Goal: Task Accomplishment & Management: Complete application form

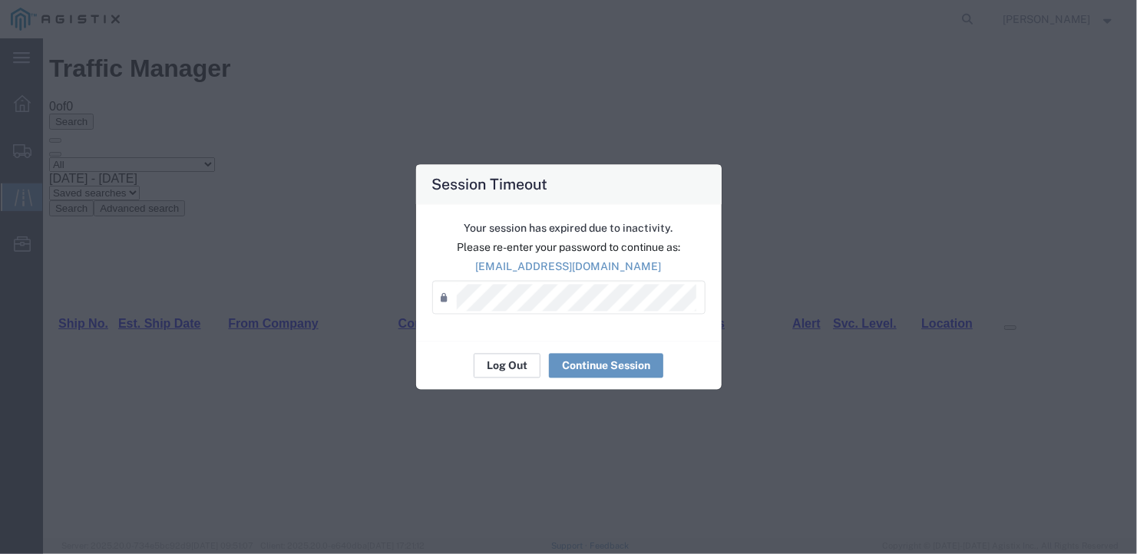
click at [509, 361] on button "Log Out" at bounding box center [507, 366] width 67 height 25
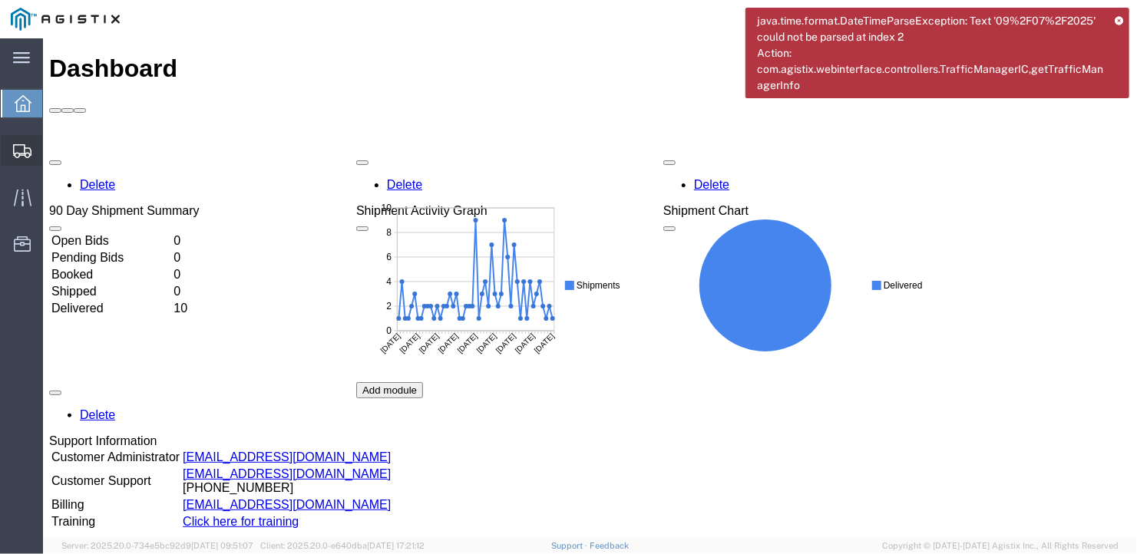
click at [0, 0] on span "Create Shipment" at bounding box center [0, 0] width 0 height 0
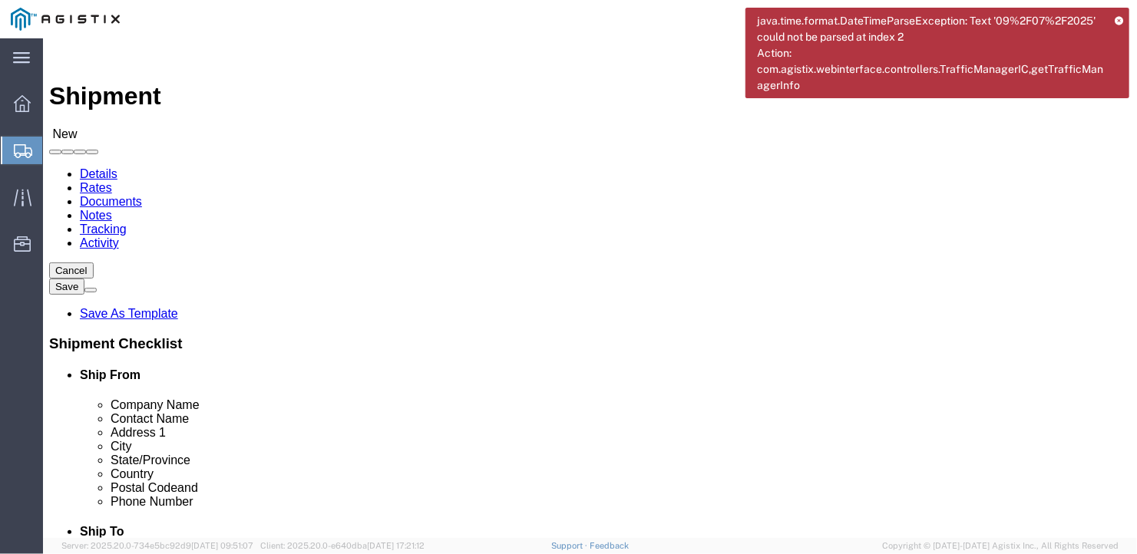
select select
click select "Select General Dynamics Bath Iron Works"
select select "8114"
click select "Select General Dynamics Bath Iron Works"
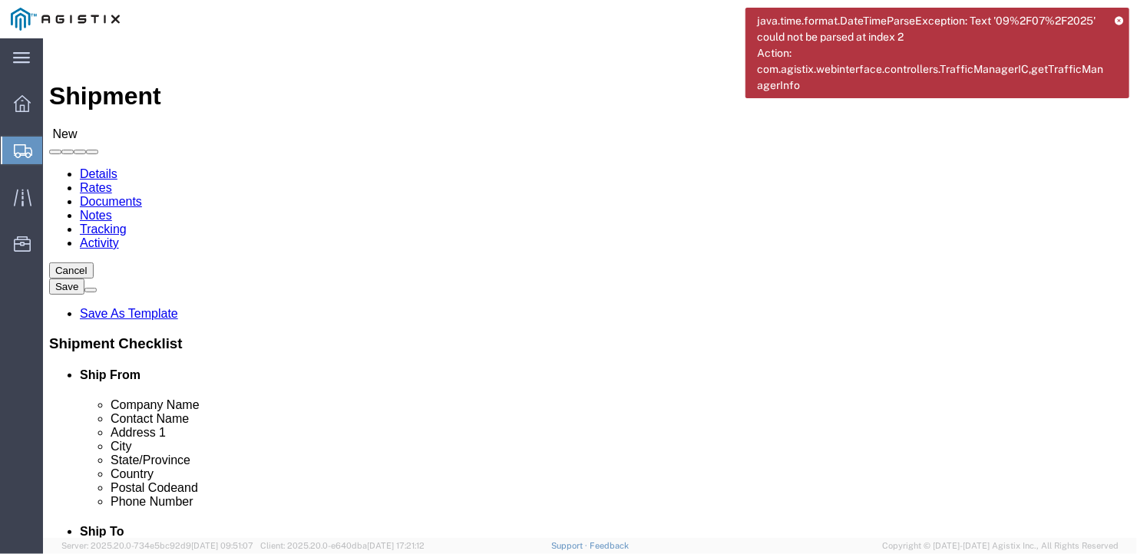
select select
click input "text"
type input "Newport News Shipbuilding"
drag, startPoint x: 179, startPoint y: 444, endPoint x: 99, endPoint y: 455, distance: 80.5
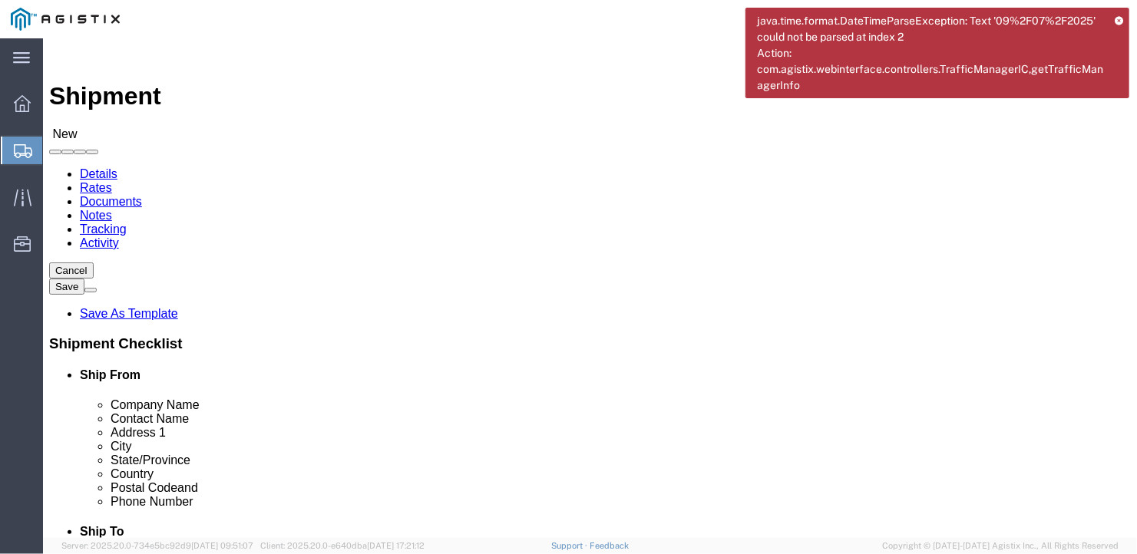
click div "Location ACE Arlington Atlantic Beach Bath - 50 YARD REC Washington St Bath - 7…"
type input "John"
type input "foundry"
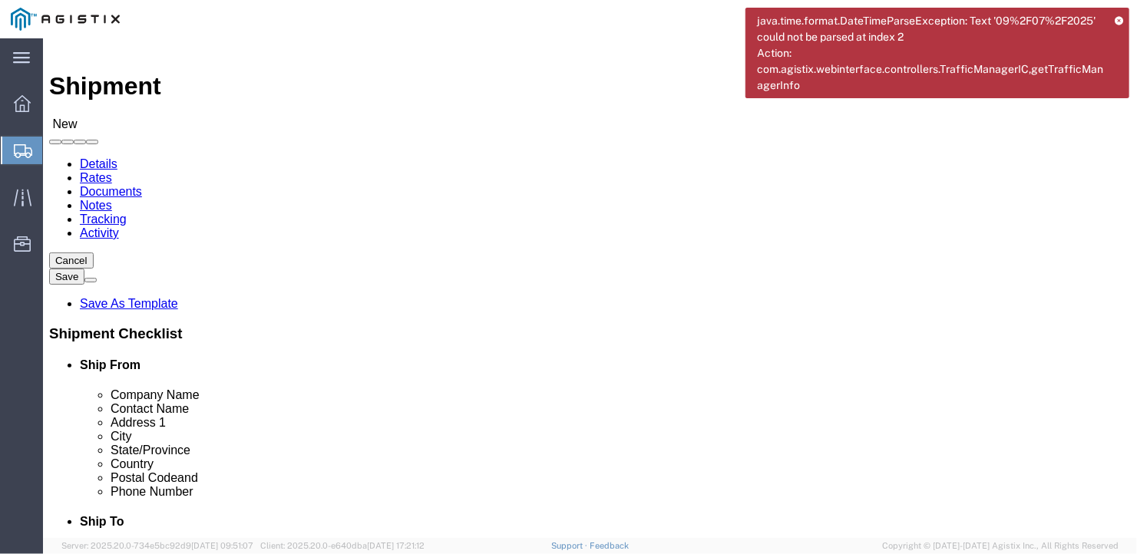
scroll to position [279, 0]
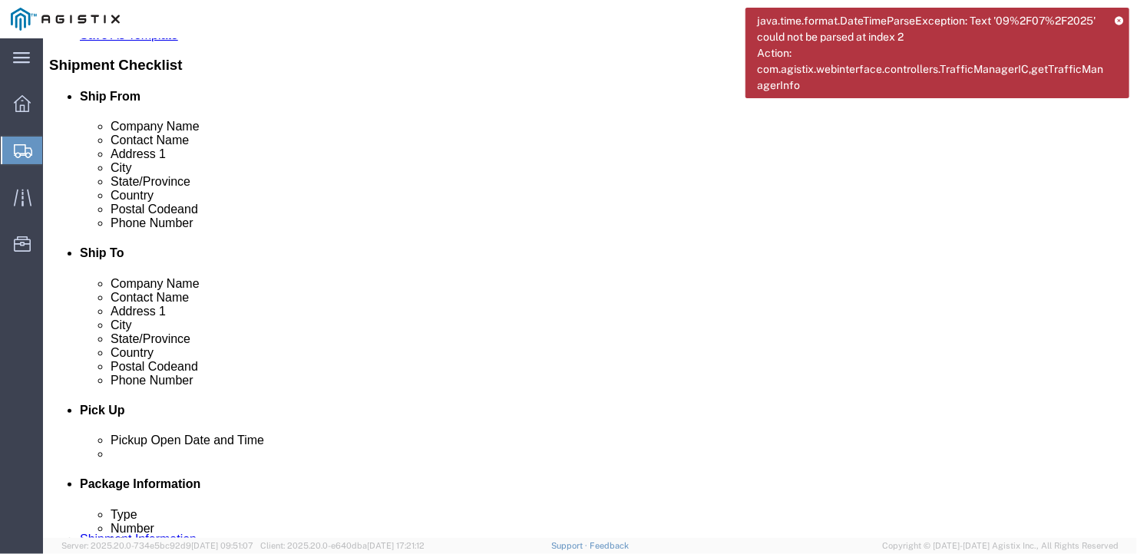
type input "Newport News"
type input "V"
type input "Virg"
type input "23607"
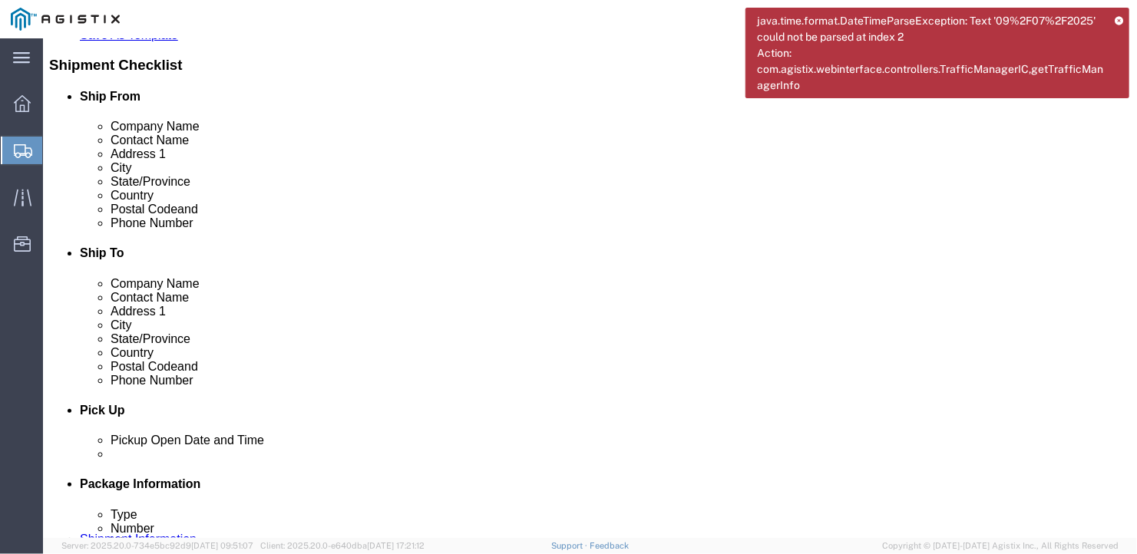
type input "757-688-2355"
click at [1121, 18] on icon at bounding box center [1118, 20] width 8 height 8
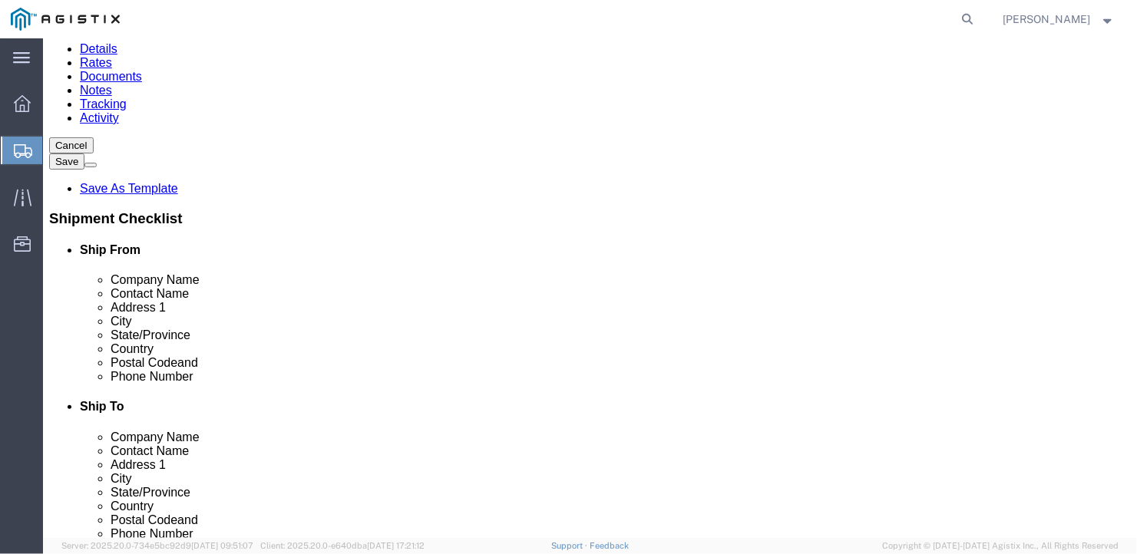
scroll to position [48, 0]
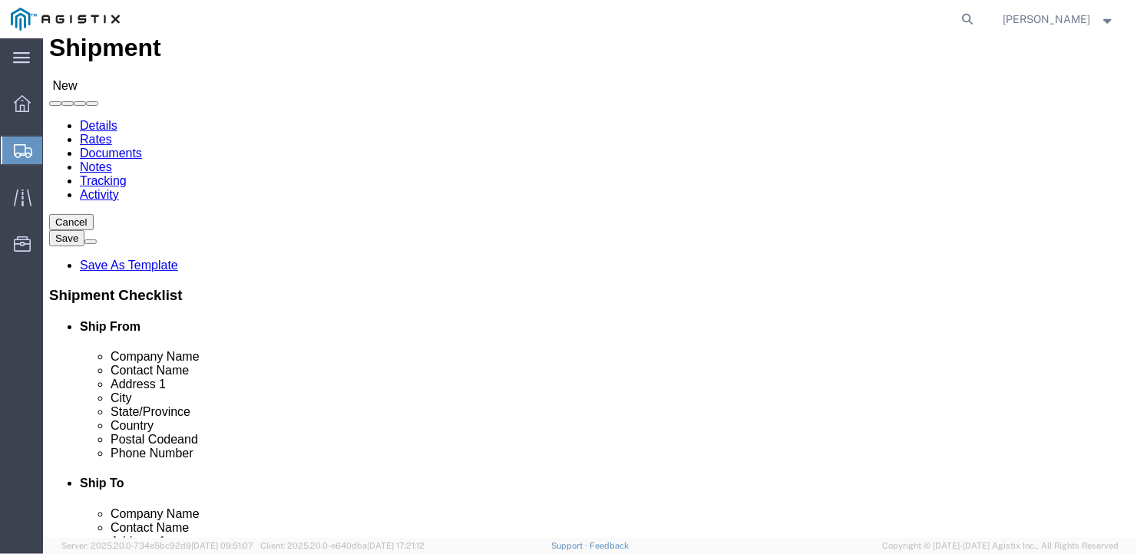
click select "Select Bath - 50 YARD REC Washington St Bath - 700 Washington Stop 1 Brunswick …"
select select "14737"
click select "Select Bath - 50 YARD REC Washington St Bath - 700 Washington Stop 1 Brunswick …"
click input "text"
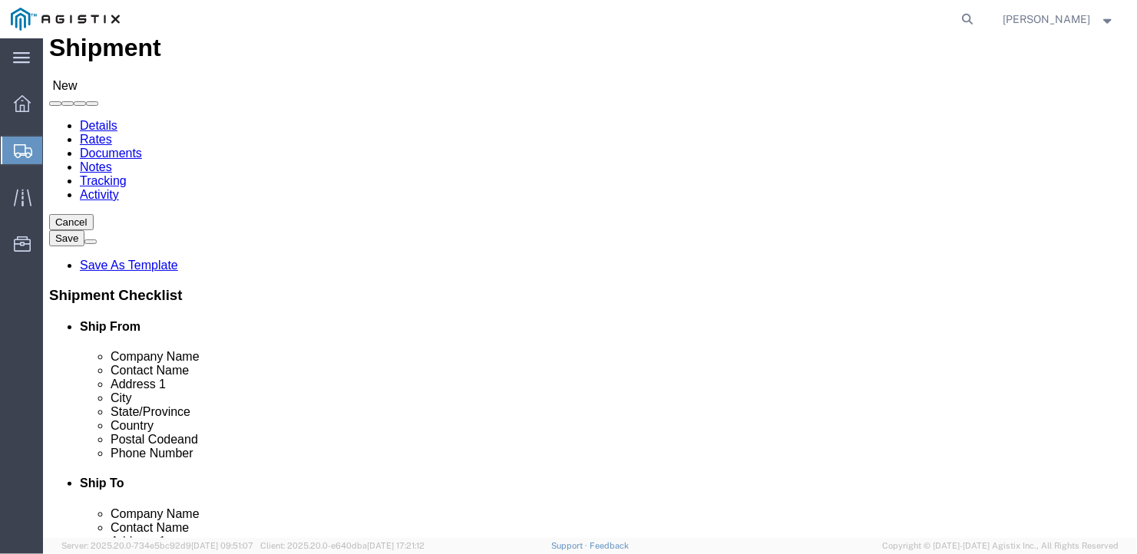
type input "Main Ship Yard,,(bol said to deliver to Portland)"
type input "Ben"
type input "700 Washington St"
type input "Bath"
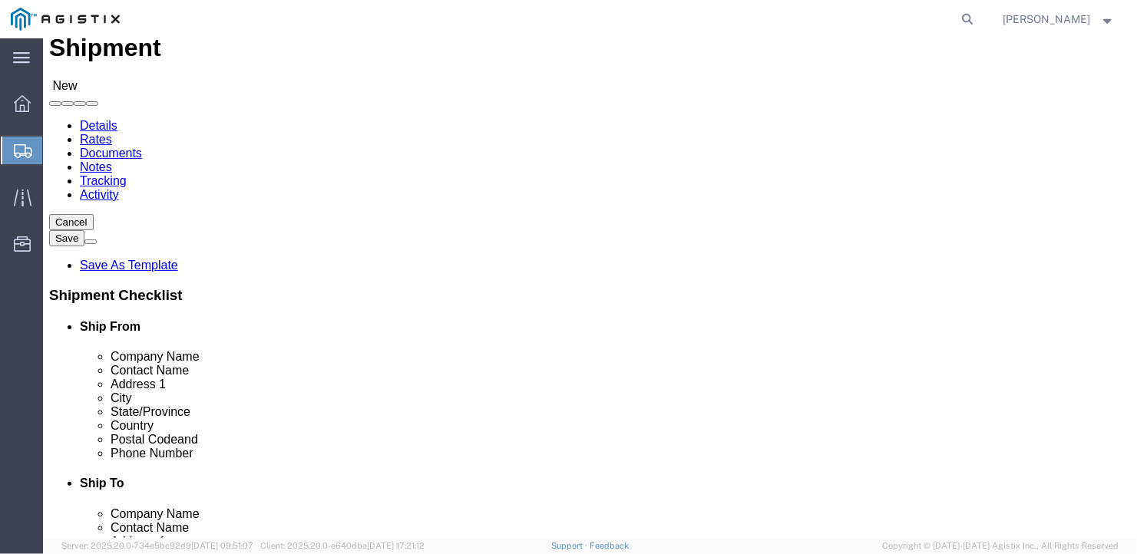
scroll to position [54, 0]
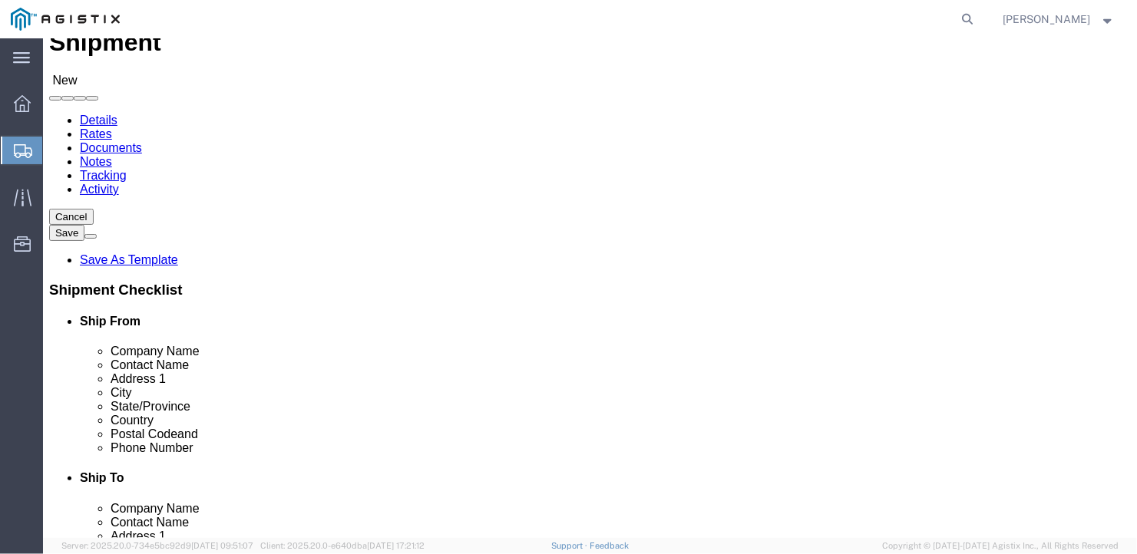
type input "M"
type input "Main"
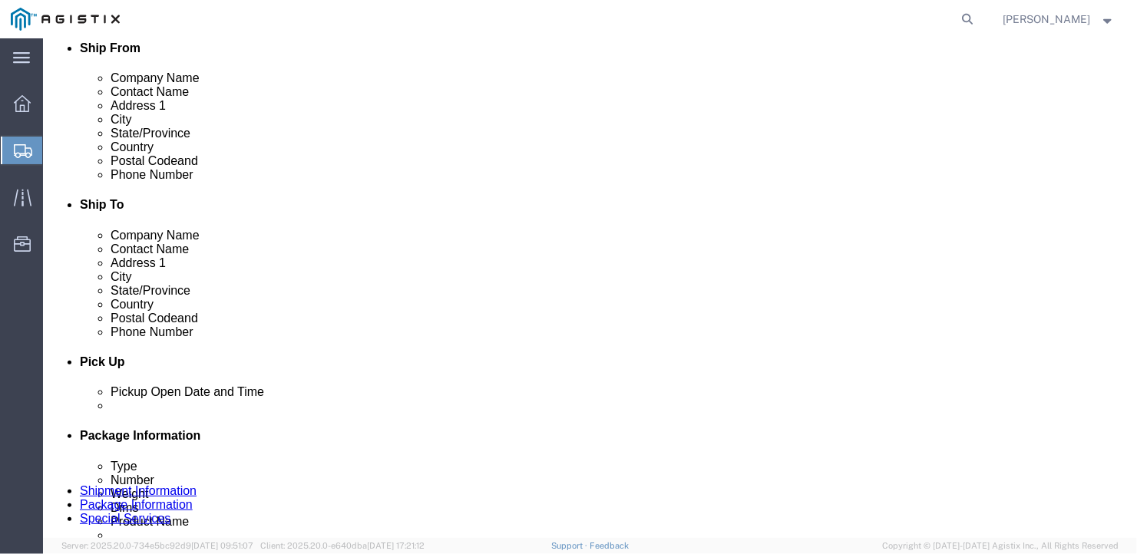
type input "04530"
click input "text"
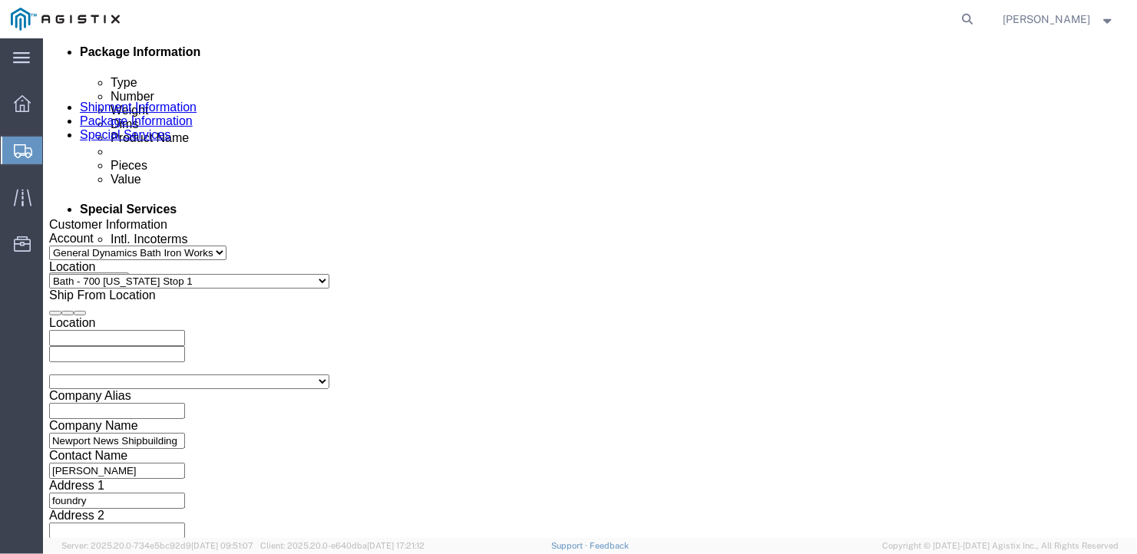
scroll to position [1018, 0]
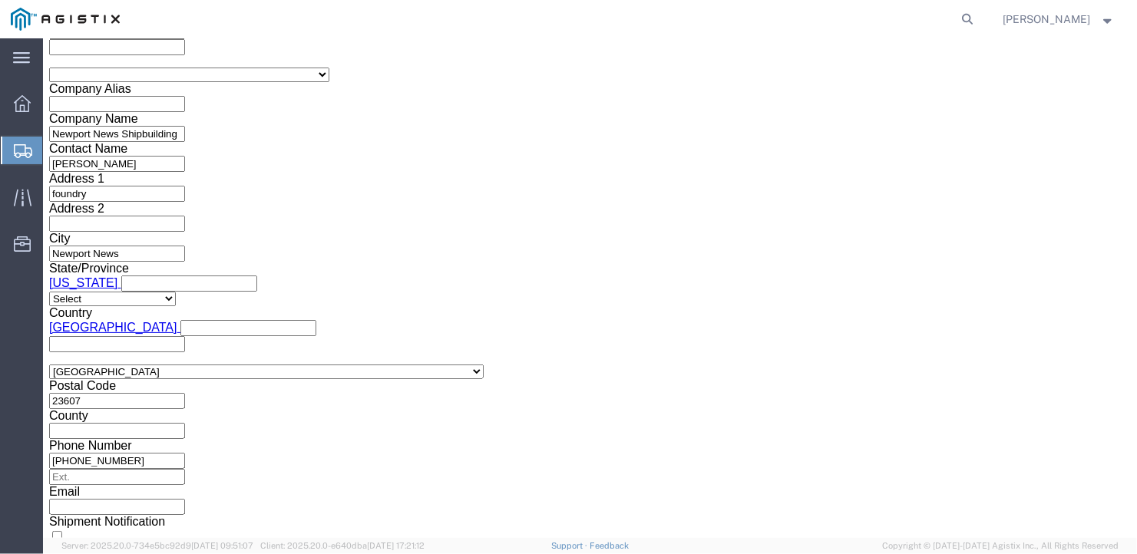
type input "207-442-1266"
click select "Select Air Less than Truckload Multi-Leg Ocean Freight Rail Small Parcel Truckl…"
select select "TL"
click select "Select Air Less than Truckload Multi-Leg Ocean Freight Rail Small Parcel Truckl…"
click select "Select 1-Ton (PSS) 10 Wheel 10 Yard Dump Truck 20 Yard Dump Truck Bobtail Botto…"
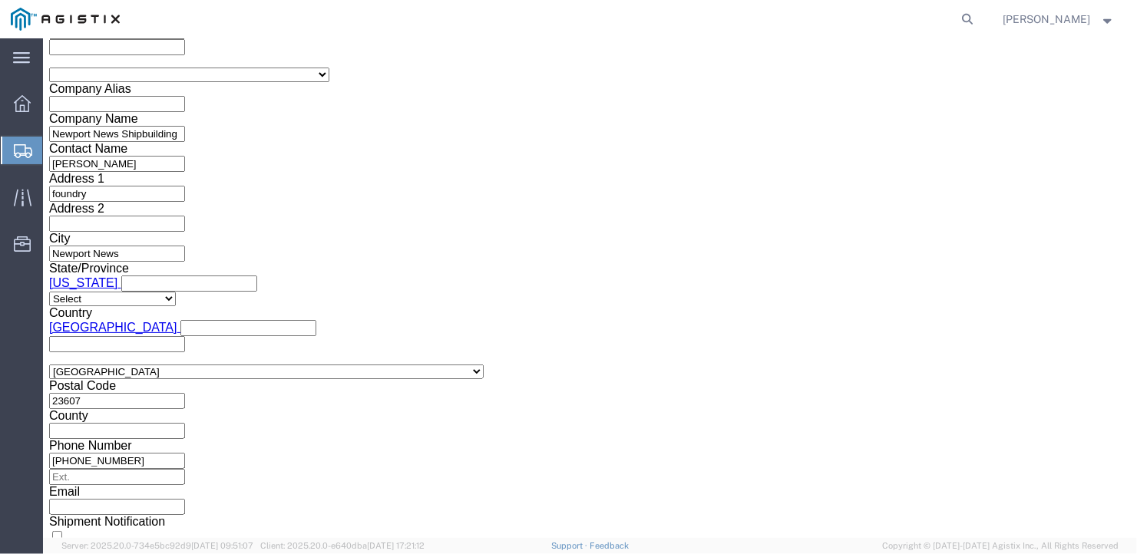
select select "FLBD"
click select "Select 1-Ton (PSS) 10 Wheel 10 Yard Dump Truck 20 Yard Dump Truck Bobtail Botto…"
click select "Select 35 Feet 20 Feet 28 Feet 53 Feet 40 Feet 48 Feet"
select select "53FT"
click select "Select 35 Feet 20 Feet 28 Feet 53 Feet 40 Feet 48 Feet"
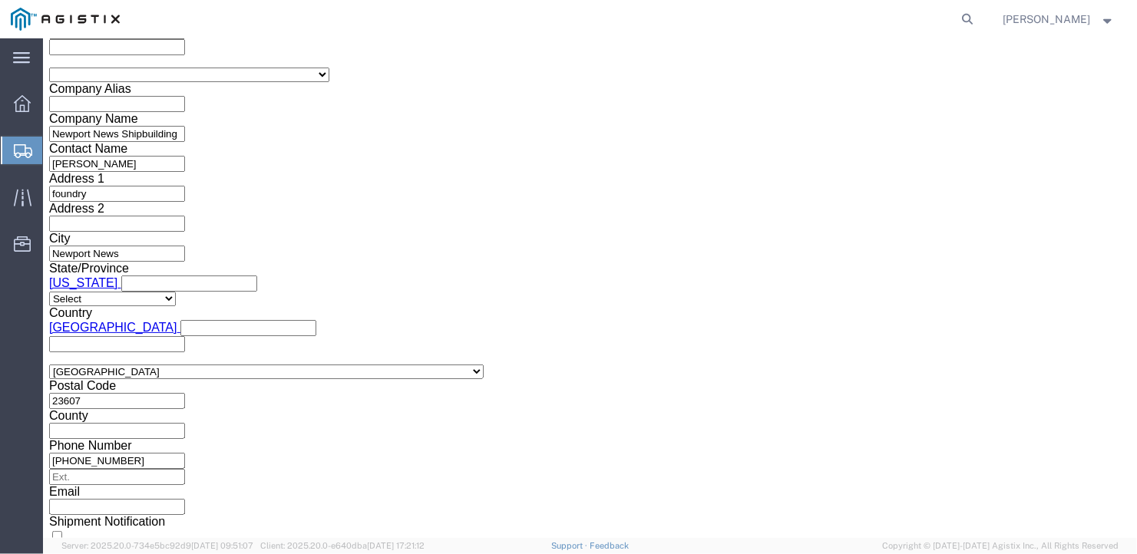
scroll to position [1066, 0]
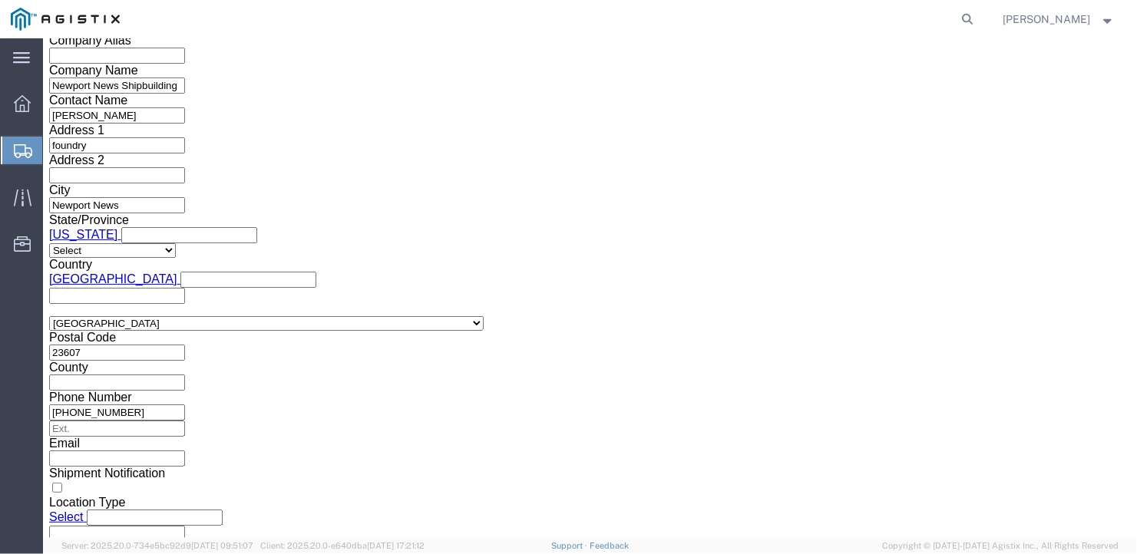
click button "Continue"
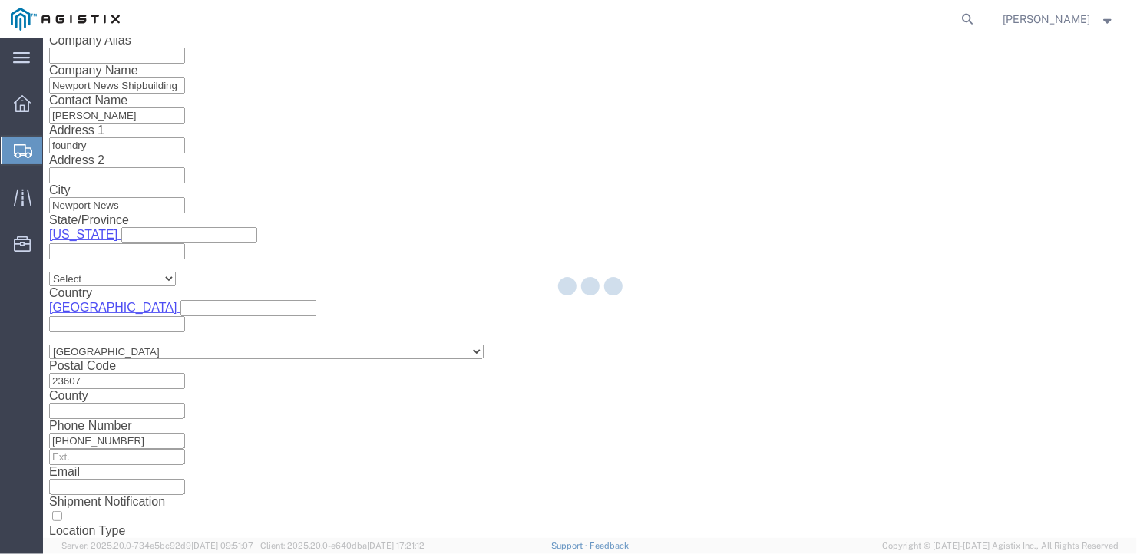
scroll to position [18, 0]
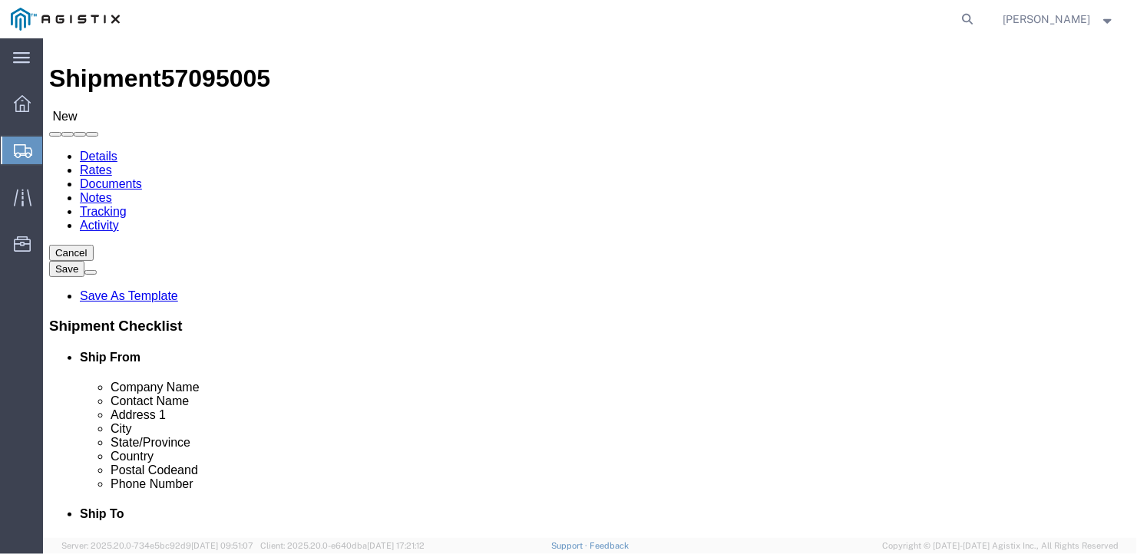
click select "Select Bale(s) Basket(s) Bolt(s) Bottle(s) Buckets Bulk Bundle(s) Can(s) Cardbo…"
select select "BULK"
click select "Select Bale(s) Basket(s) Bolt(s) Bottle(s) Buckets Bulk Bundle(s) Can(s) Cardbo…"
click input "text"
type input "60"
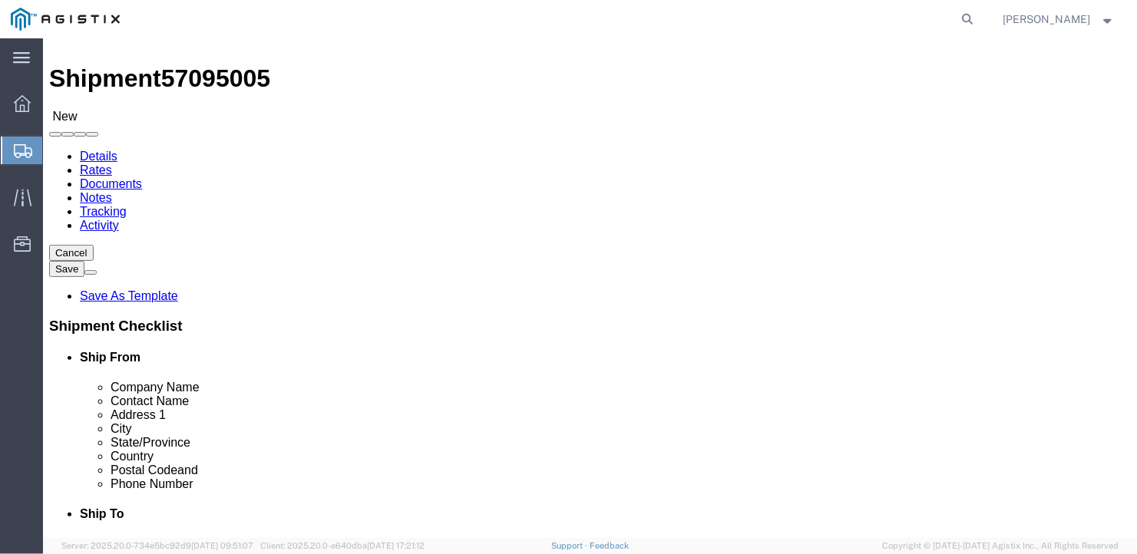
click input "text"
type input "48"
click input "text"
type input "48"
drag, startPoint x: 182, startPoint y: 360, endPoint x: 134, endPoint y: 367, distance: 48.8
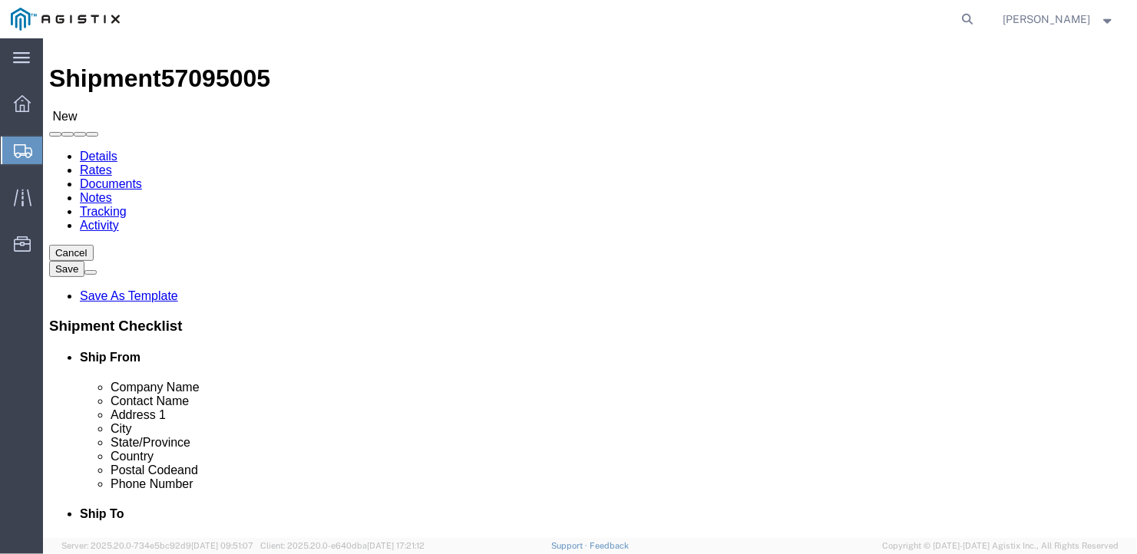
click div "Weight 0.00 Select kgs lbs Ship. t°"
type input "12500"
click link "Add Content"
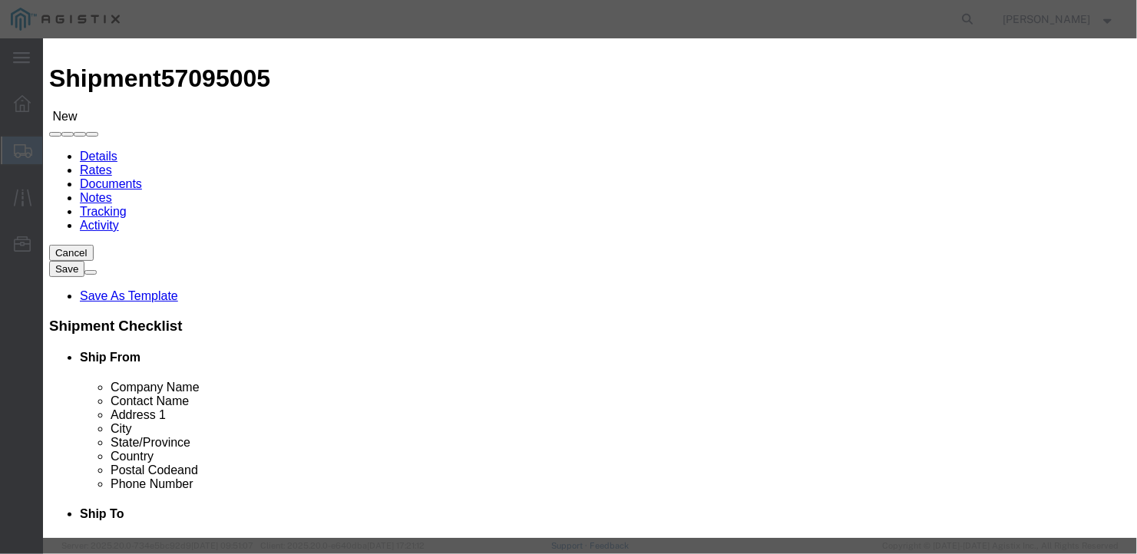
click input "text"
type input "Twisted rudder hub steel casting"
type input "1"
click input "text"
type input "1"
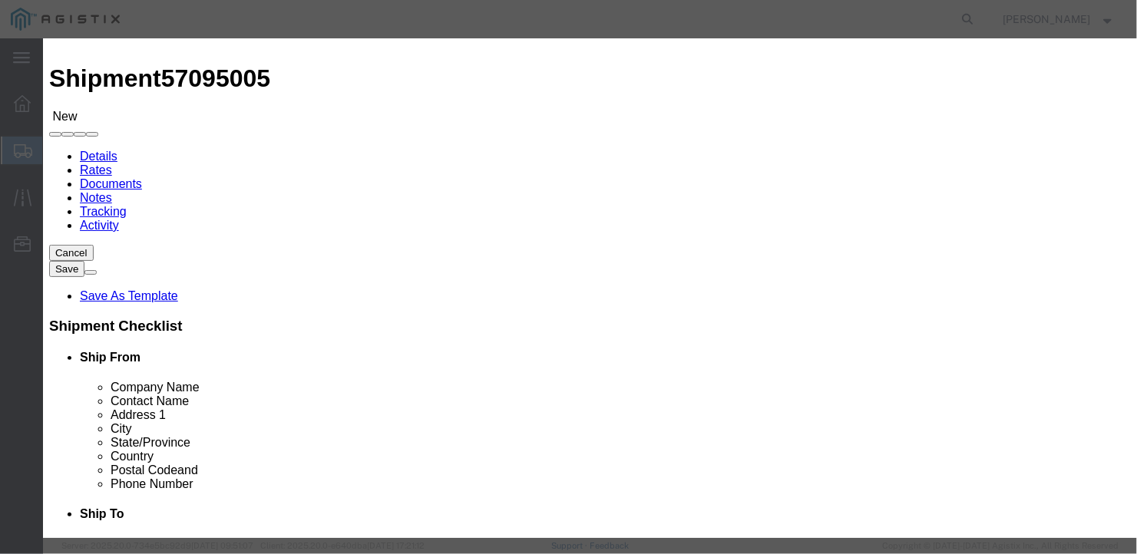
click button "Save & Close"
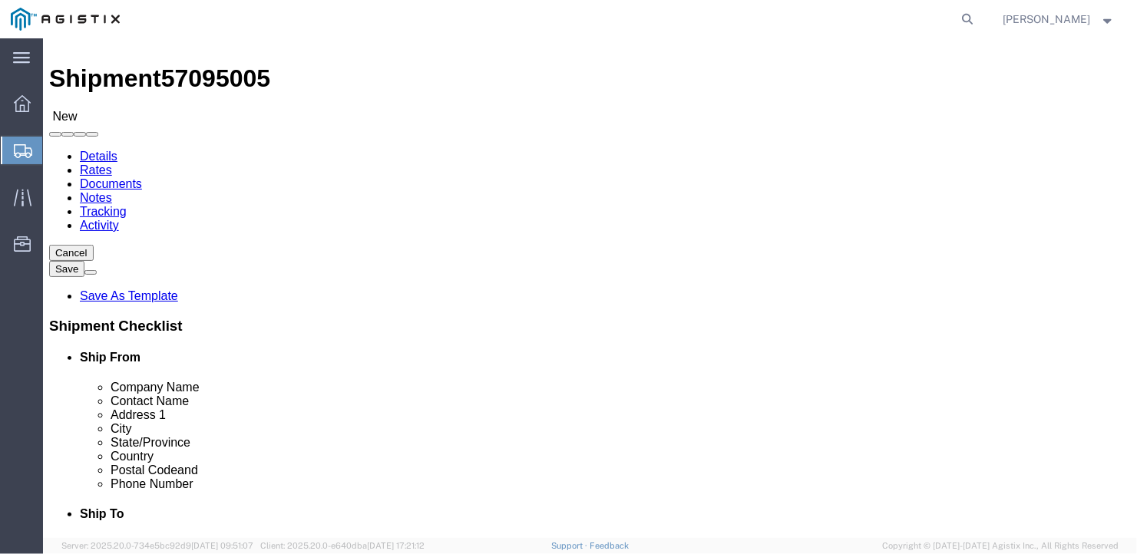
click button "Rate Shipment"
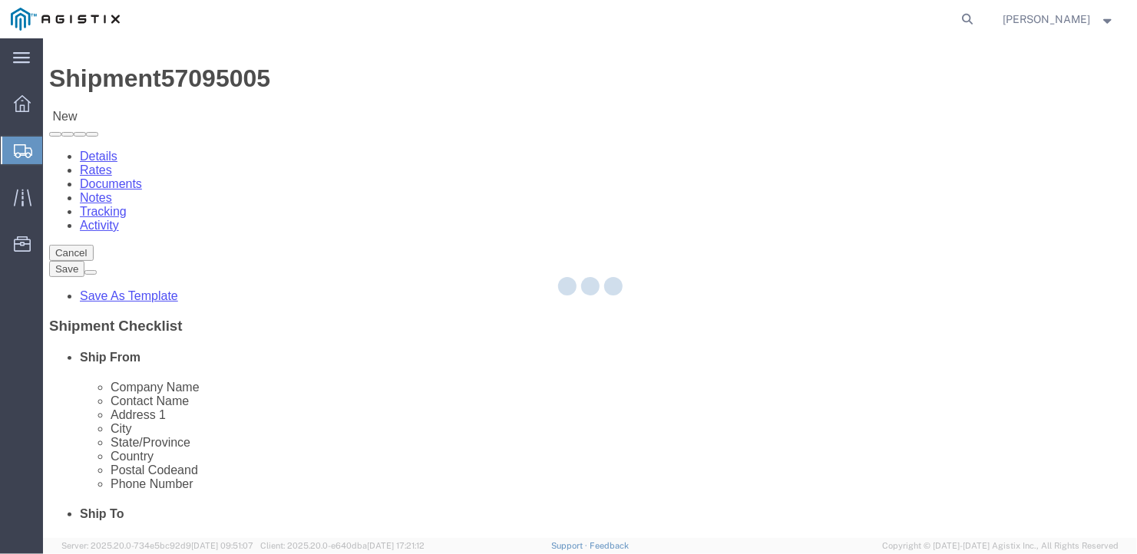
scroll to position [0, 0]
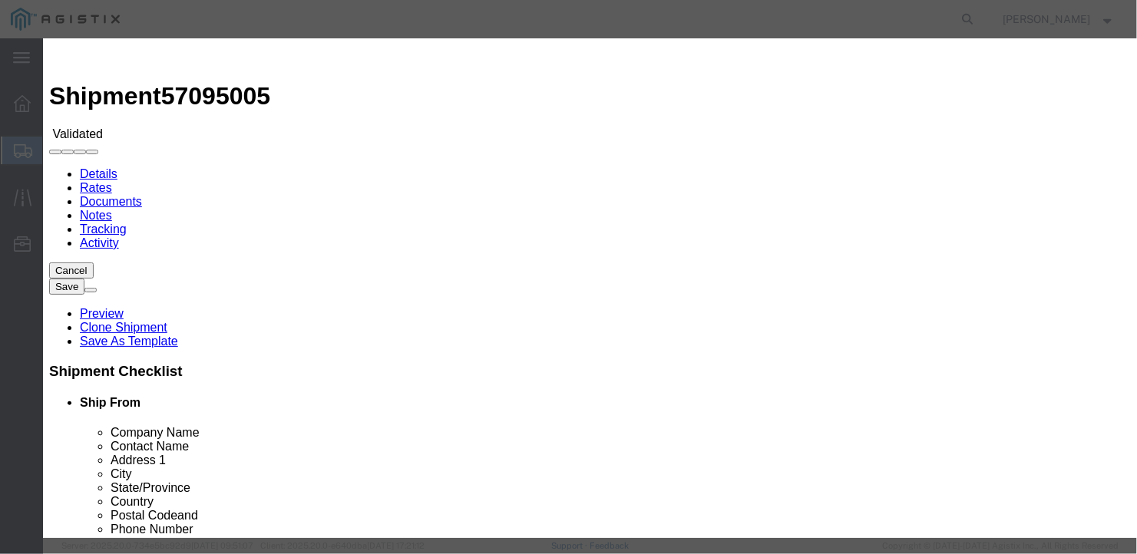
select select "6922"
drag, startPoint x: 438, startPoint y: 188, endPoint x: 438, endPoint y: 197, distance: 9.2
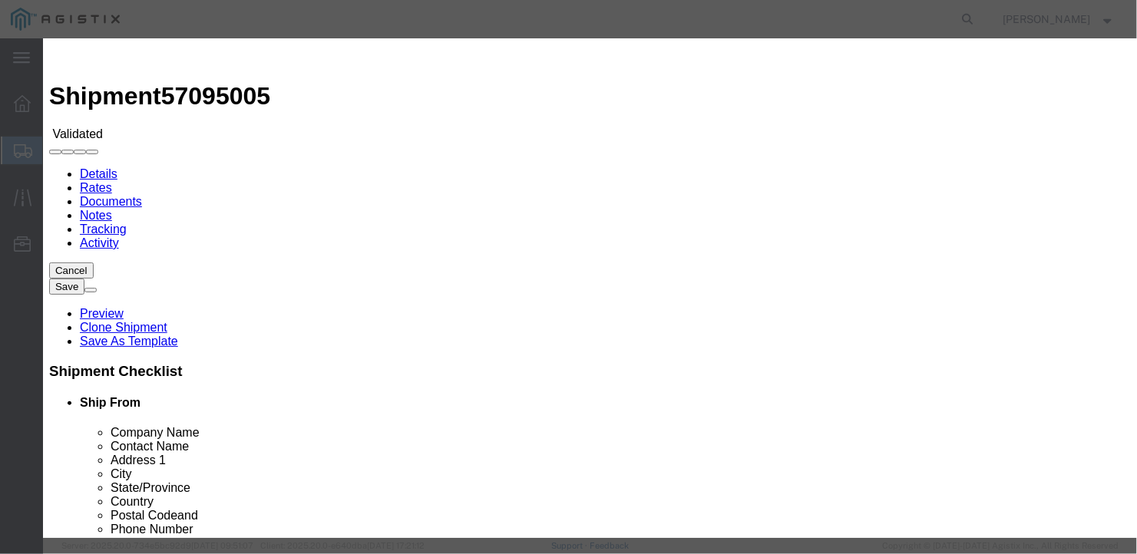
select select "16774"
type input "2400"
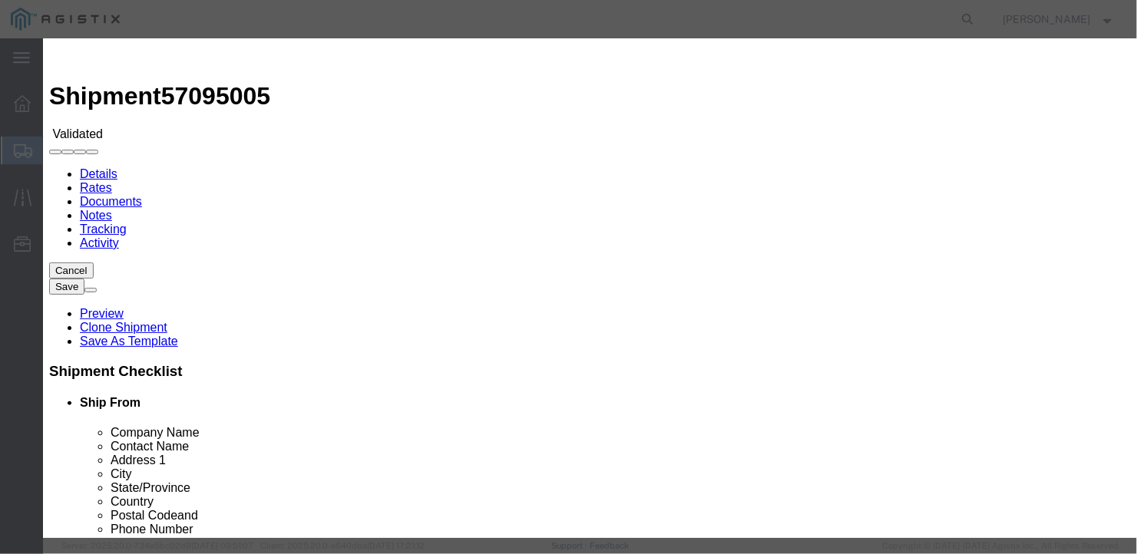
type input "2,400.00"
type input "27301a"
type input "Craig"
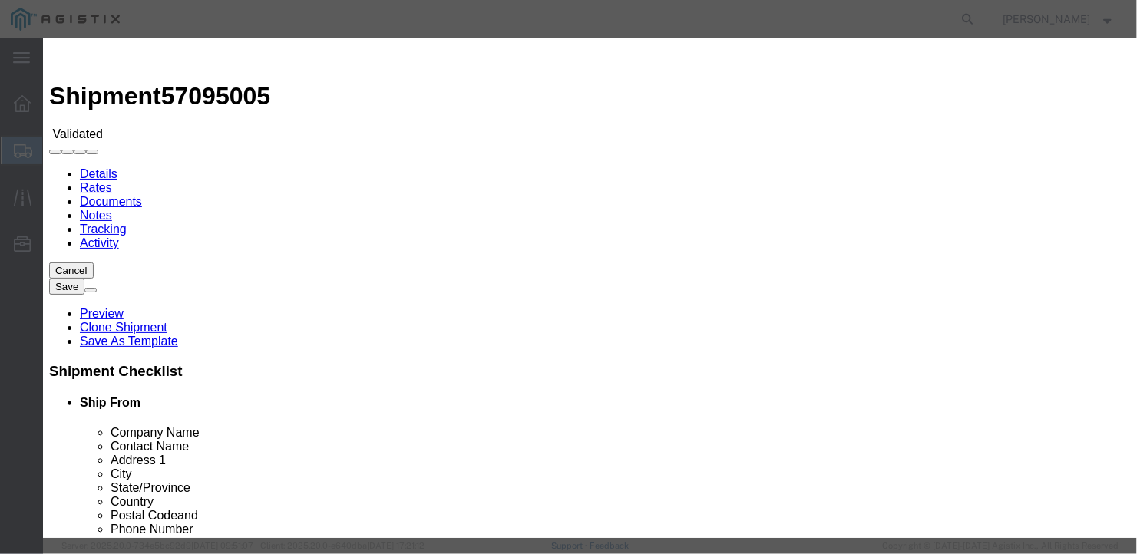
type input "207-549-7862"
type input "10/08/2025"
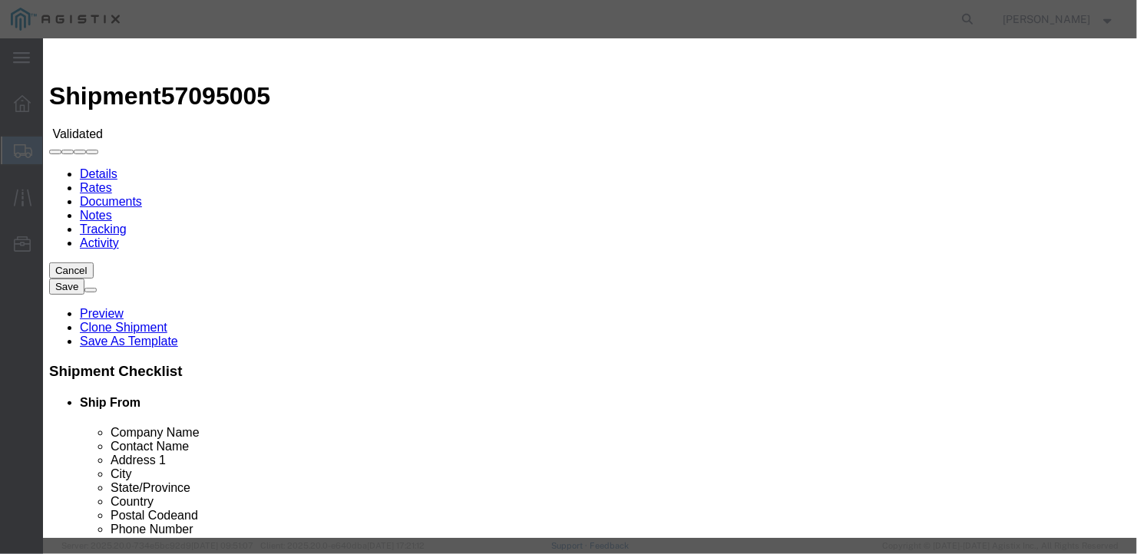
type input "10/07/2025"
type input "10/09/2025"
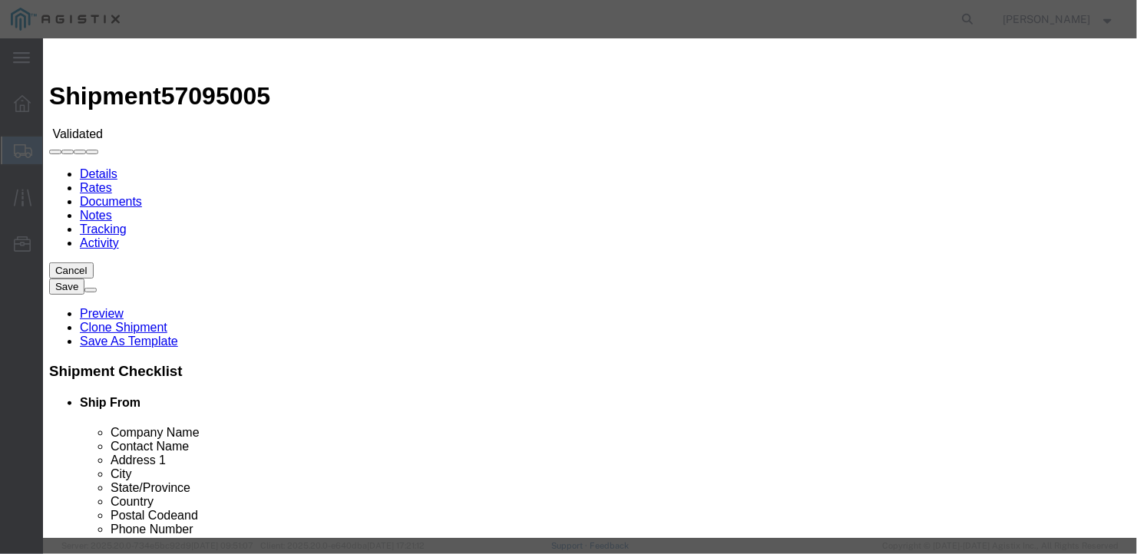
select select "1000"
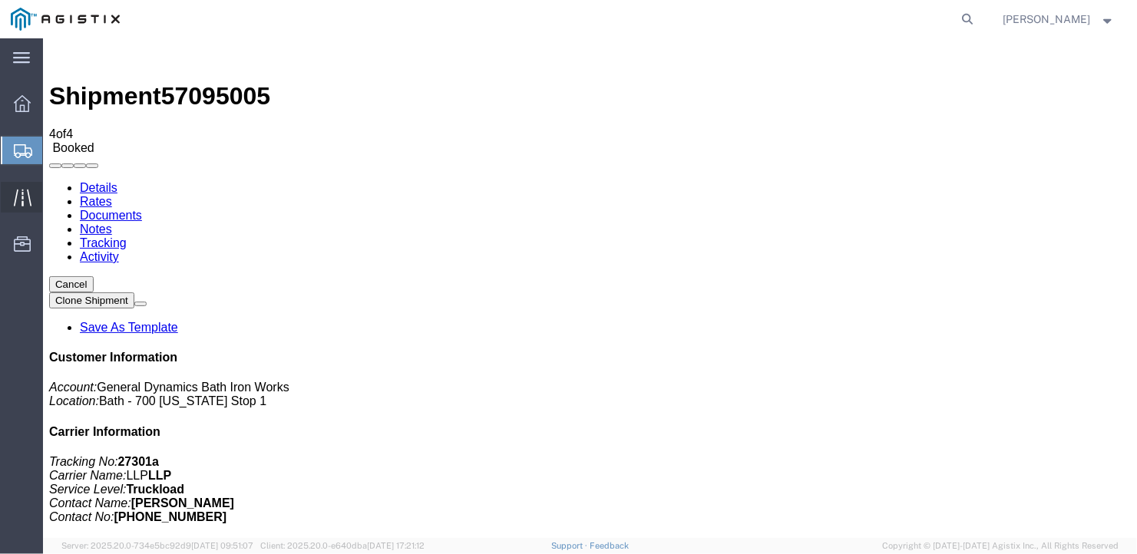
click at [53, 197] on span "Traffic" at bounding box center [47, 197] width 11 height 31
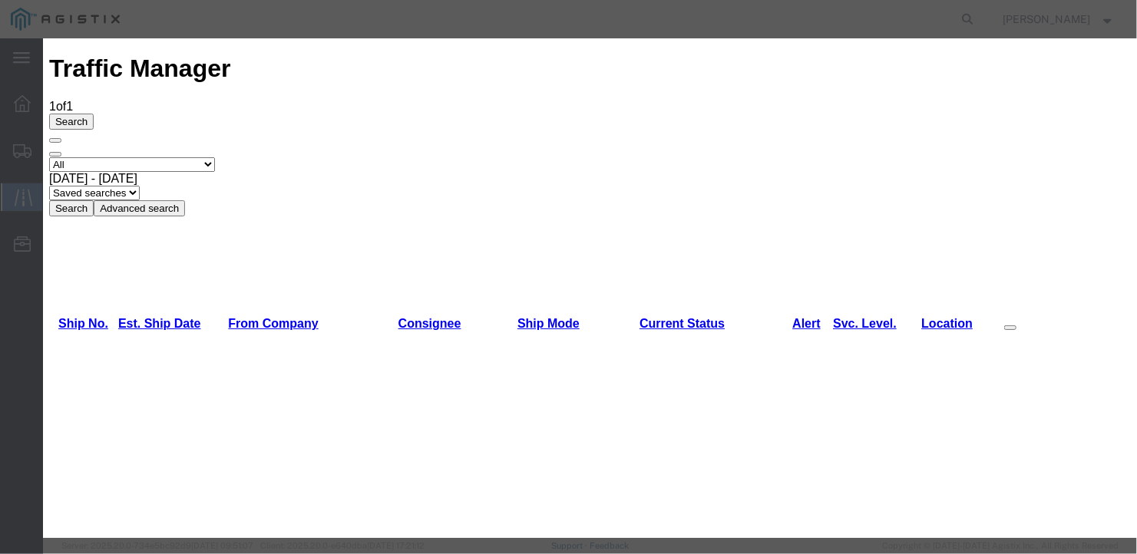
type input "10/10/2025"
type input "12:00 PM"
select select "DELIVRED"
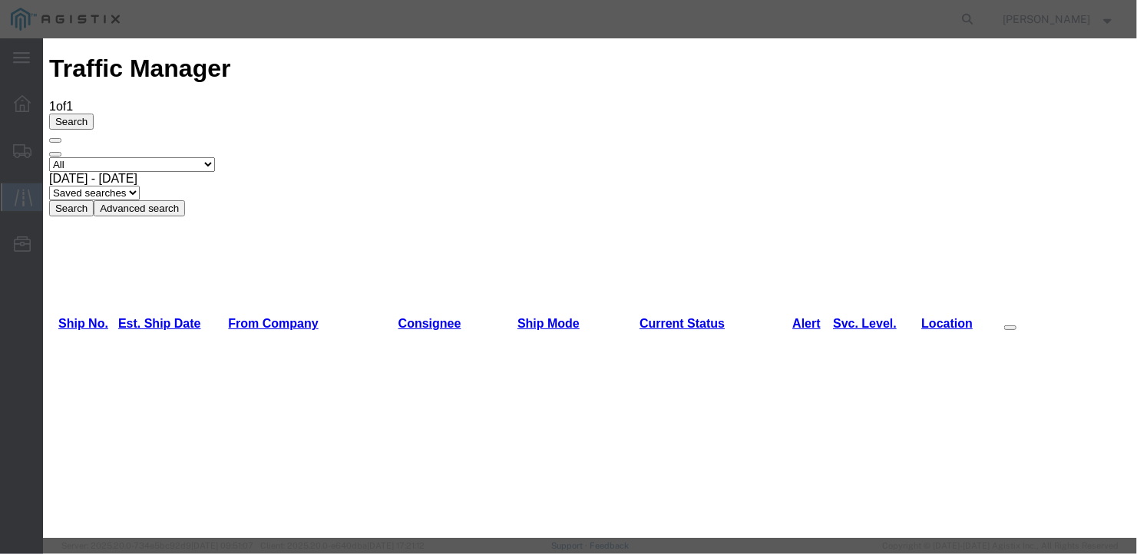
type input "10/09/2025"
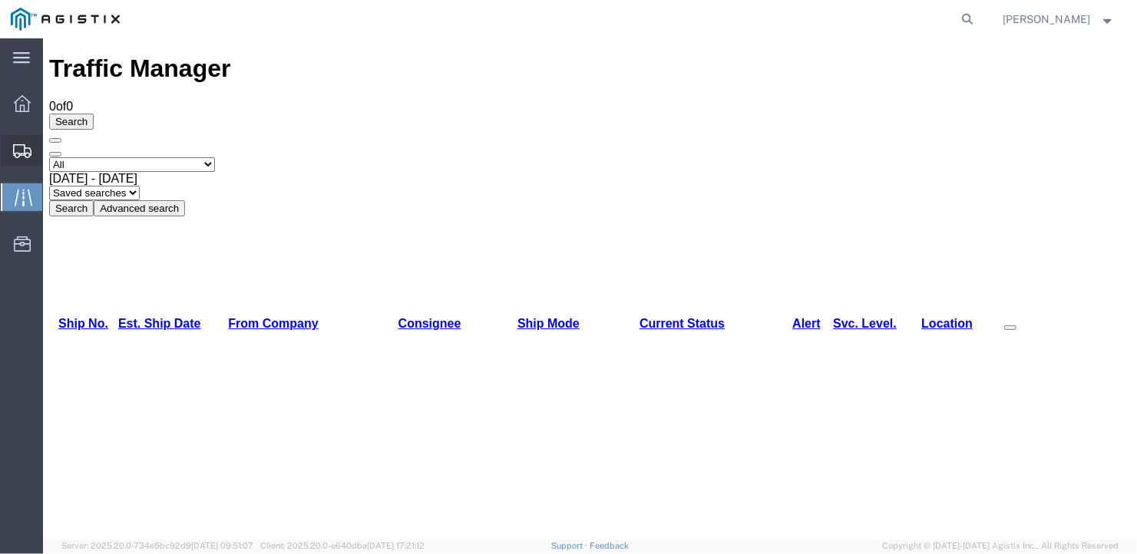
click at [0, 0] on span "Create Shipment" at bounding box center [0, 0] width 0 height 0
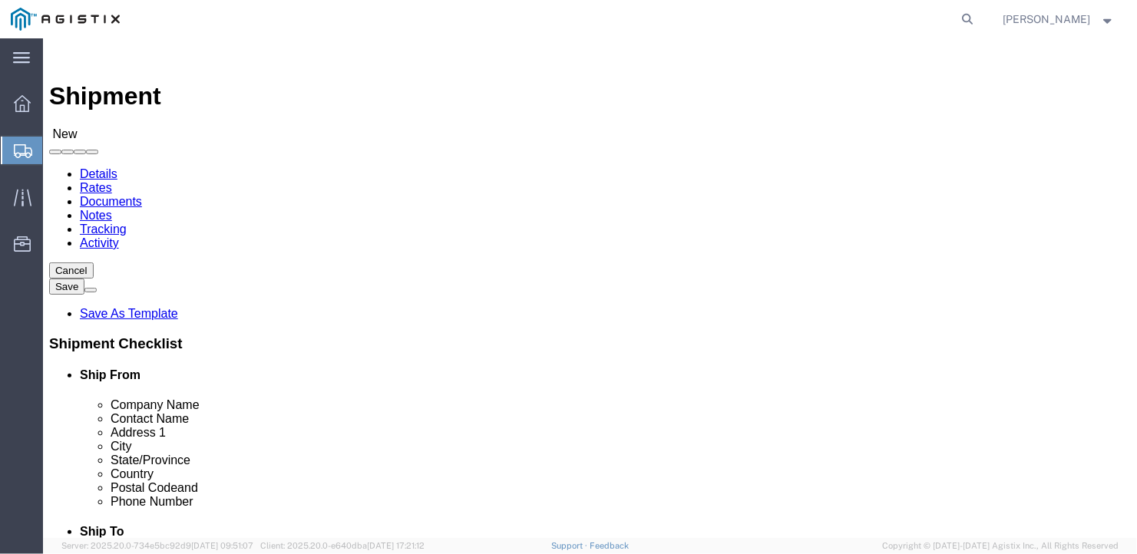
click select "Select General Dynamics Bath Iron Works"
select select "8114"
click select "Select General Dynamics Bath Iron Works"
select select
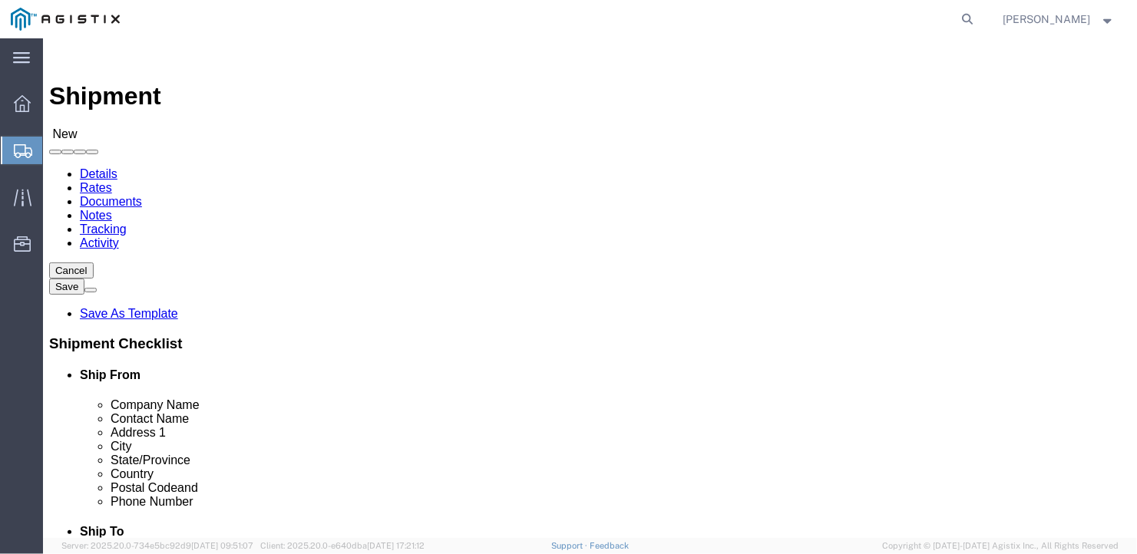
click input "text"
type input "Marmetals"
type input "Ben"
type input "2950 Turnpike Dr"
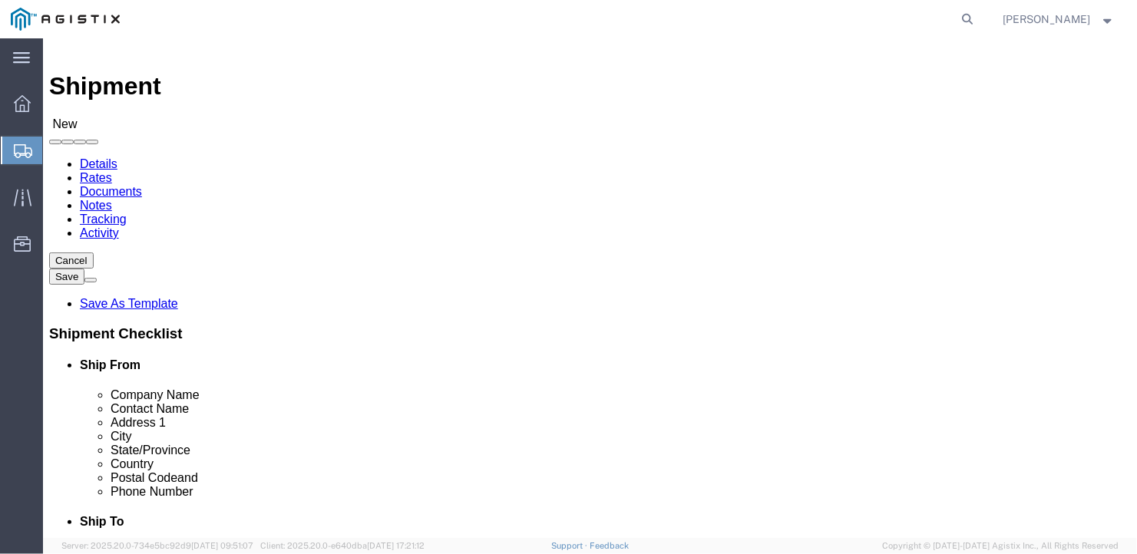
scroll to position [279, 0]
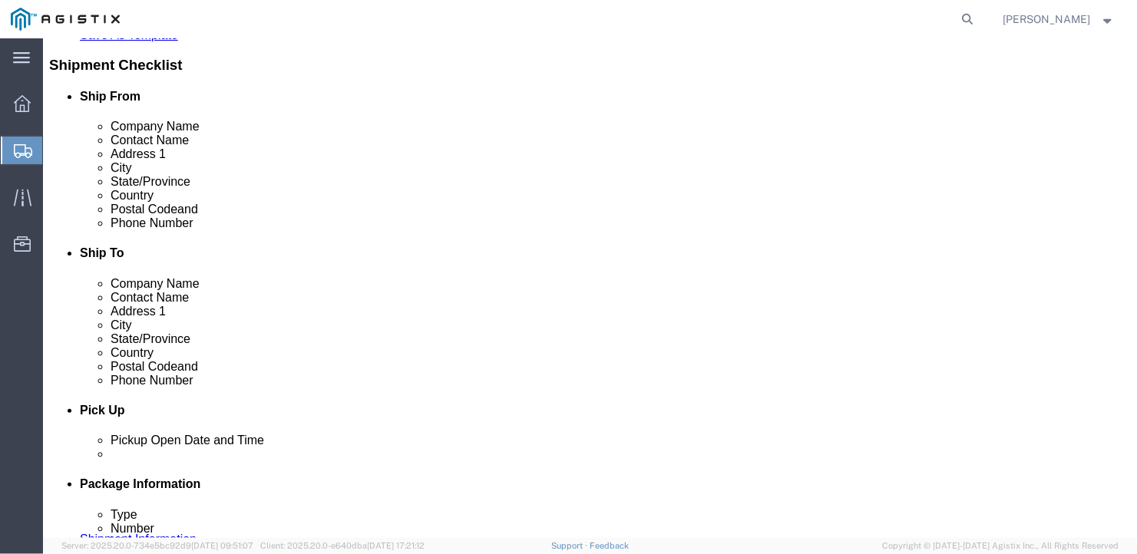
type input "Hatboro"
type input "P"
type input "Penn"
type input "19040"
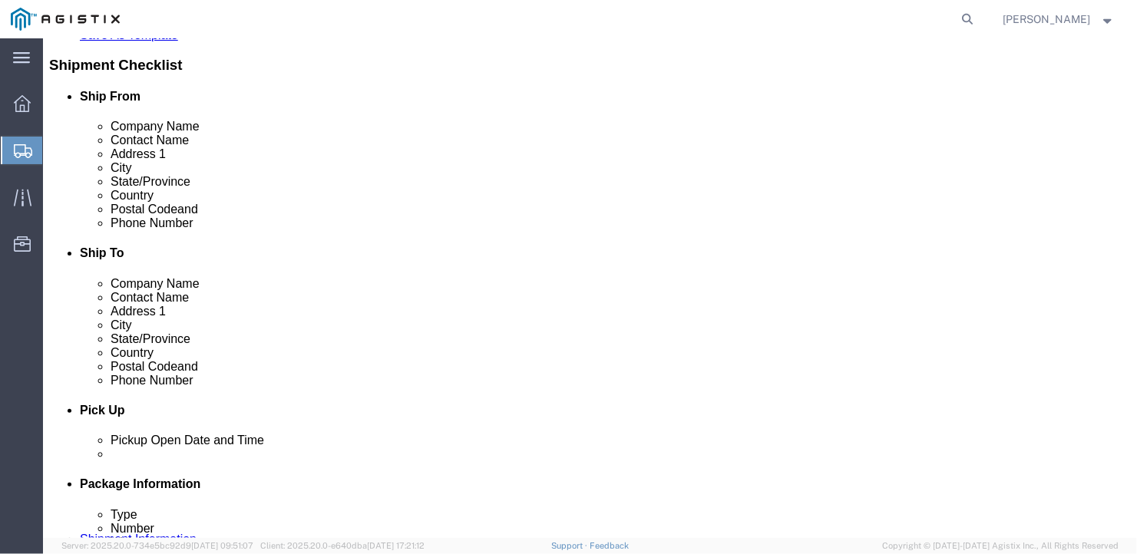
scroll to position [0, 0]
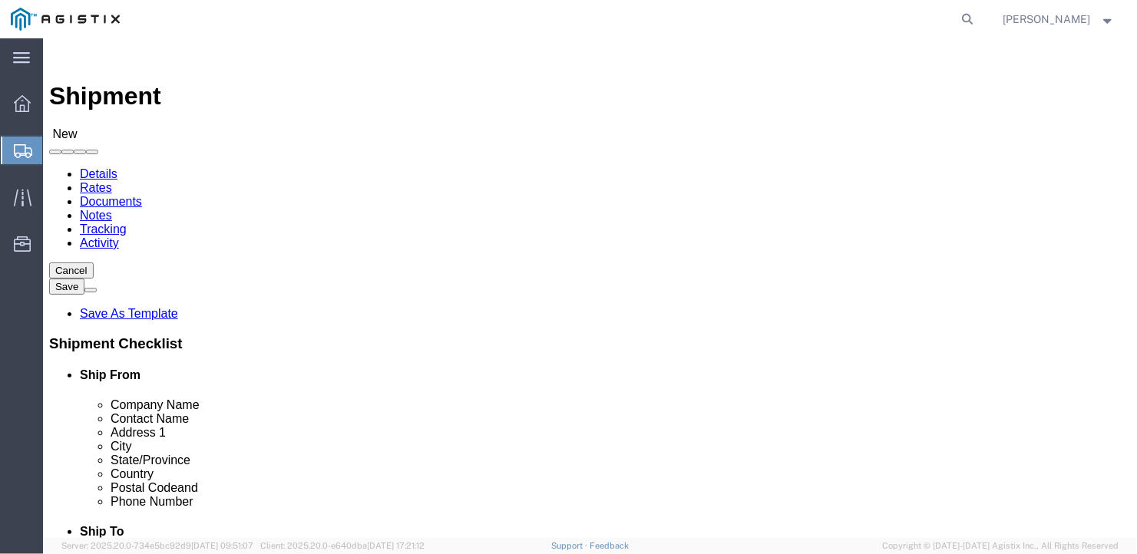
type input "207-442-1266"
click select "Select Bath - 50 YARD REC Washington St Bath - 700 Washington Stop 1 Brunswick …"
select select "20380"
click select "Select Bath - 50 YARD REC Washington St Bath - 700 Washington Stop 1 Brunswick …"
click input "text"
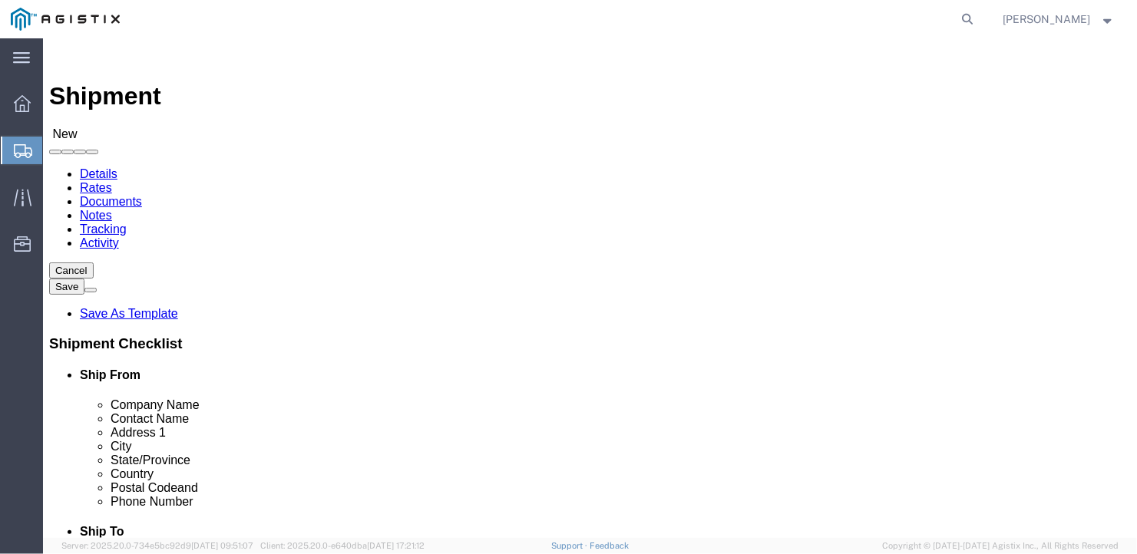
type input "Harding Plant"
type input "Tim"
type input "375 Bath Road"
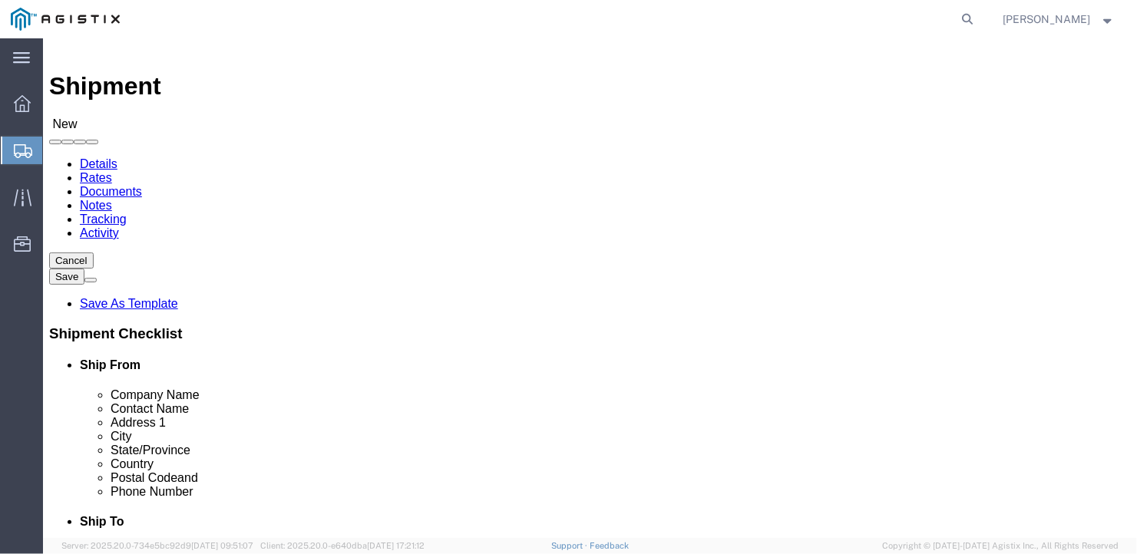
scroll to position [279, 0]
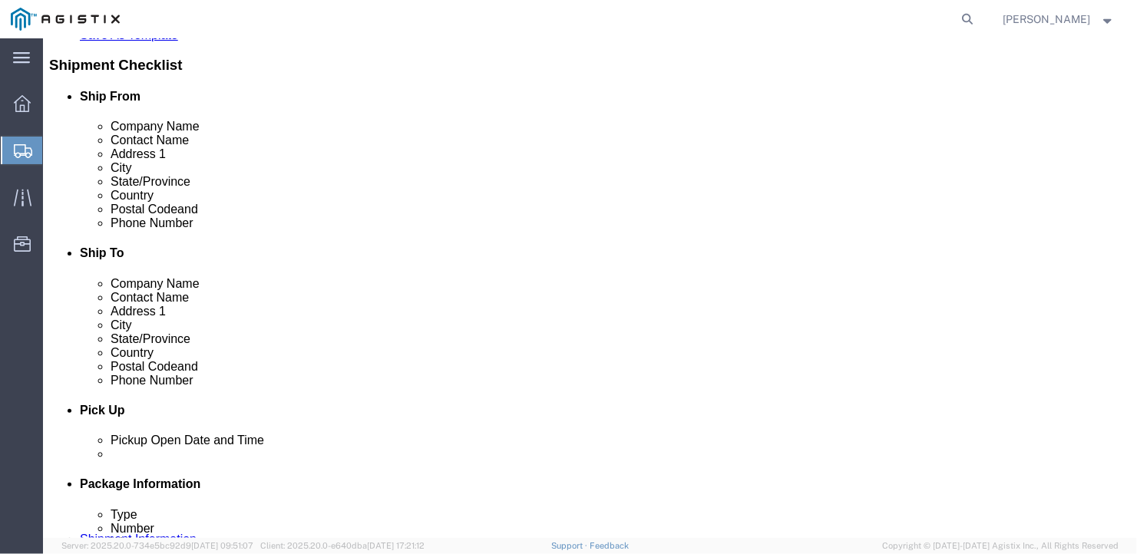
type input "Brunswick"
type input "M"
type input "Maine"
type input "04011"
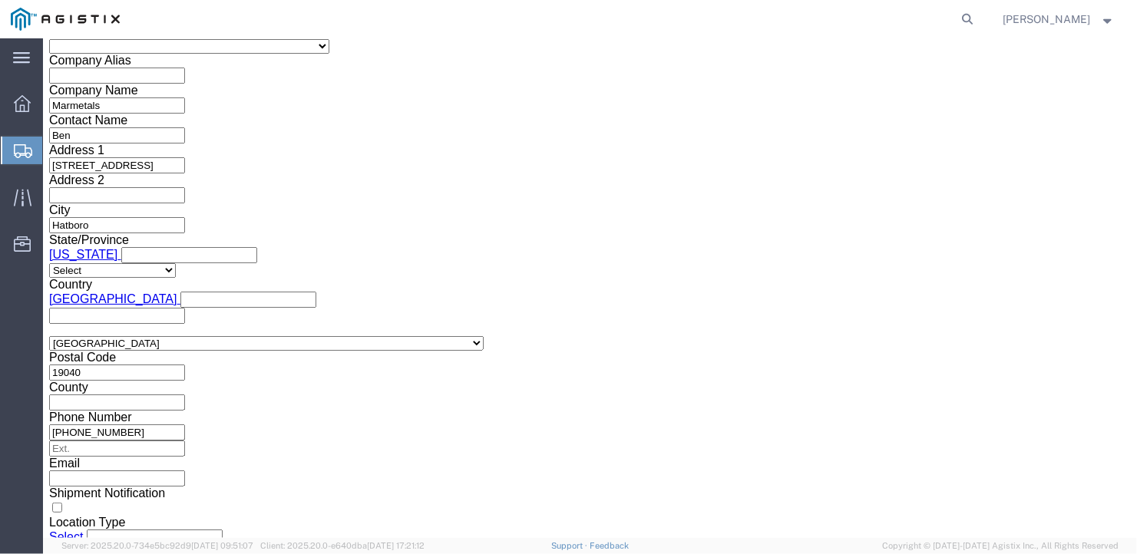
scroll to position [1066, 0]
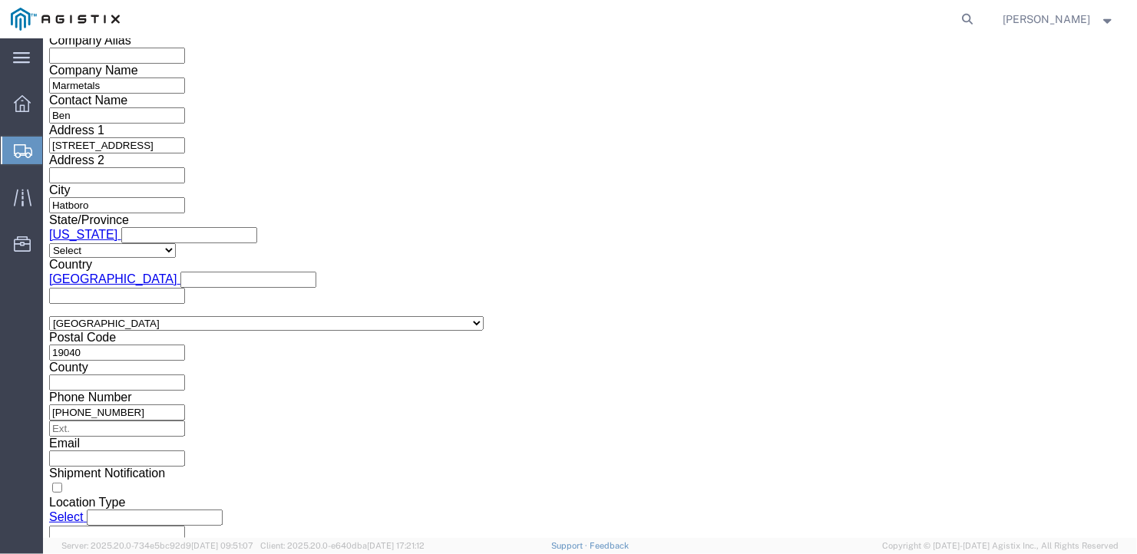
type input "207-442-1266"
click select "Select Air Less than Truckload Multi-Leg Ocean Freight Rail Small Parcel Truckl…"
select select "TL"
click select "Select Air Less than Truckload Multi-Leg Ocean Freight Rail Small Parcel Truckl…"
click select "Select 1-Ton (PSS) 10 Wheel 10 Yard Dump Truck 20 Yard Dump Truck Bobtail Botto…"
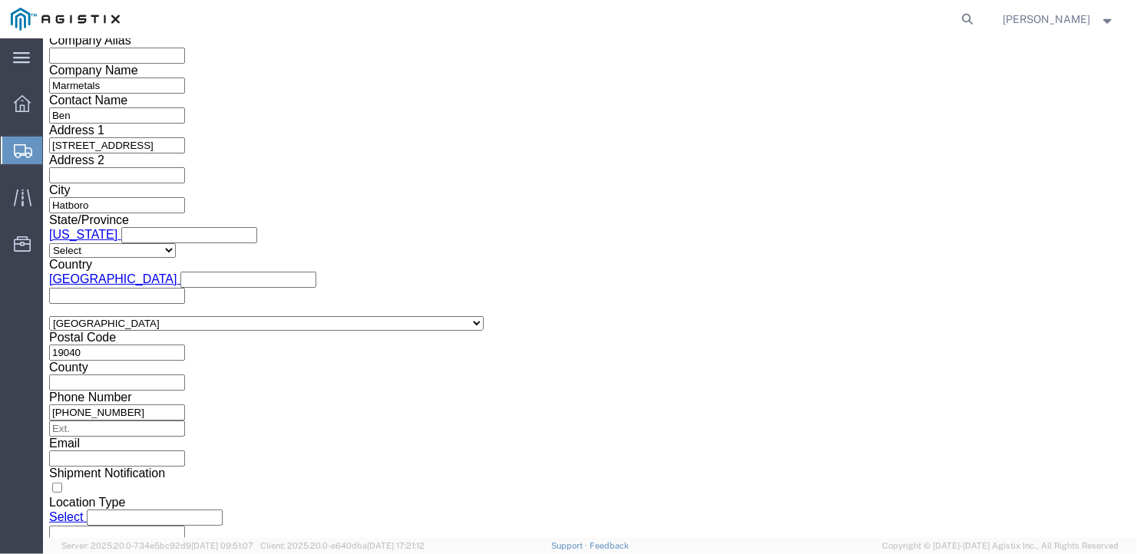
select select "FLBD"
click select "Select 1-Ton (PSS) 10 Wheel 10 Yard Dump Truck 20 Yard Dump Truck Bobtail Botto…"
click select "Select 35 Feet 20 Feet 28 Feet 53 Feet 40 Feet 48 Feet"
select select "48FT"
click select "Select 35 Feet 20 Feet 28 Feet 53 Feet 40 Feet 48 Feet"
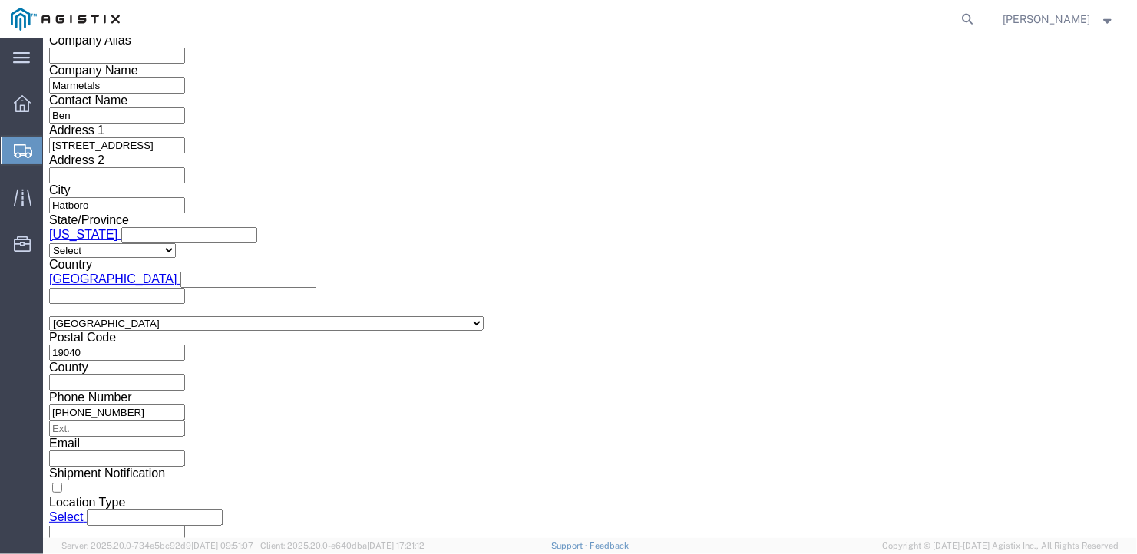
click button "Continue"
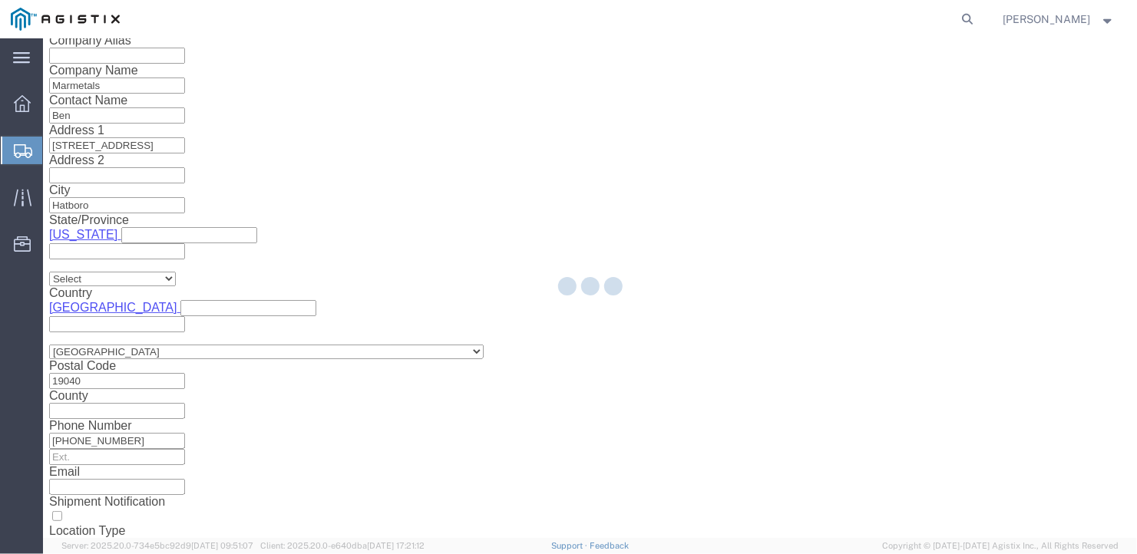
scroll to position [18, 0]
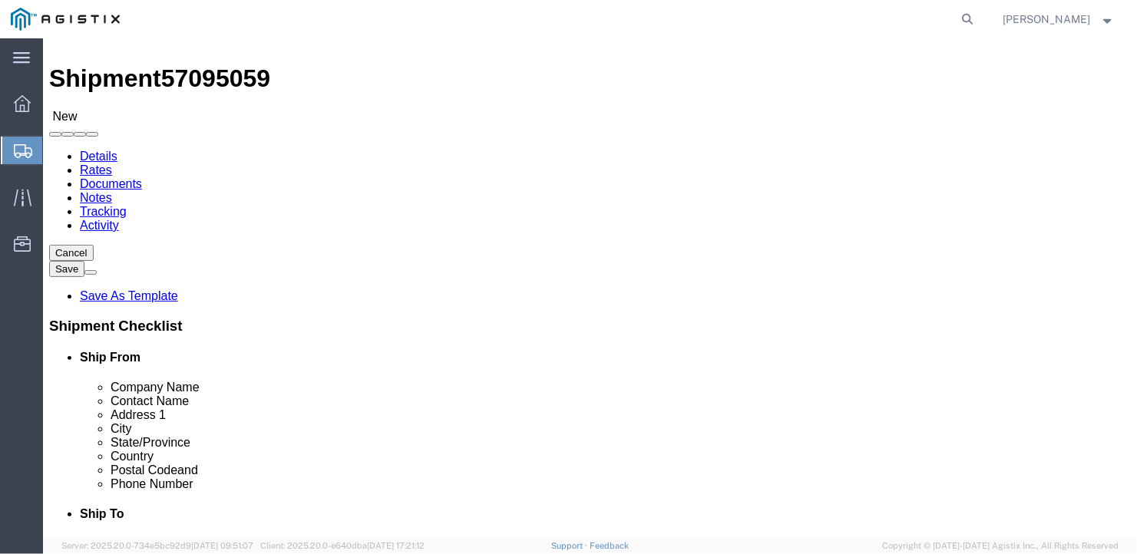
click select "Select Bale(s) Basket(s) Bolt(s) Bottle(s) Buckets Bulk Bundle(s) Can(s) Cardbo…"
select select "PSNS"
click select "Select Bale(s) Basket(s) Bolt(s) Bottle(s) Buckets Bulk Bundle(s) Can(s) Cardbo…"
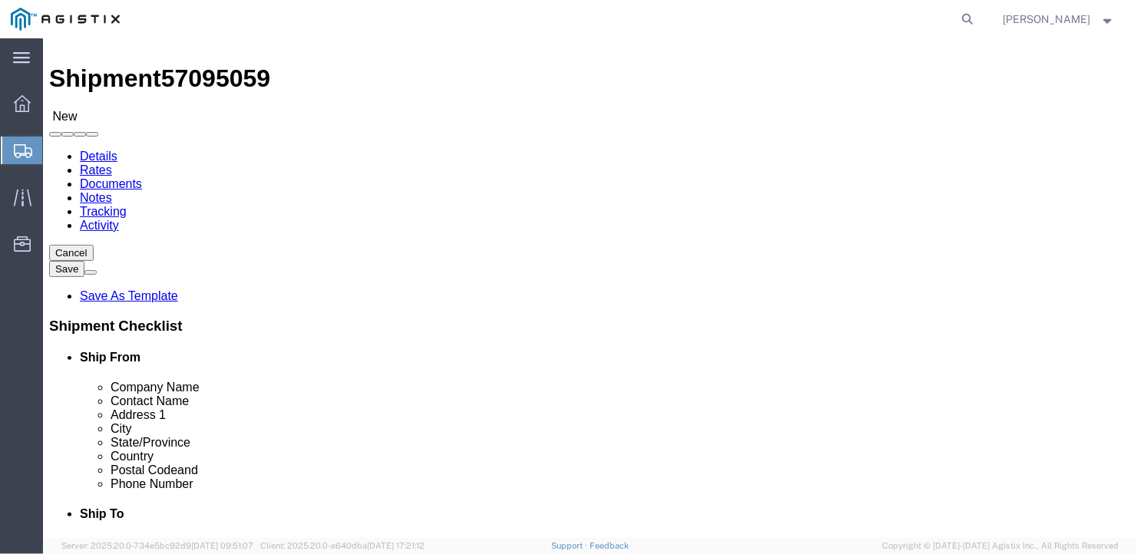
click input "text"
type input "1"
click input "text"
type input "162"
click input "text"
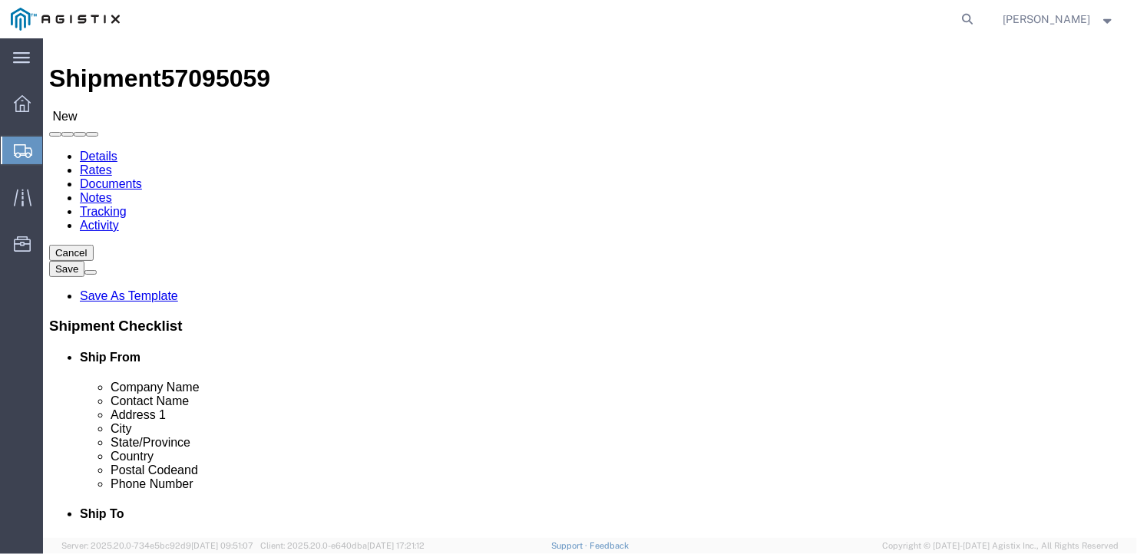
type input "80"
click input "text"
type input "9"
drag, startPoint x: 179, startPoint y: 394, endPoint x: 132, endPoint y: 404, distance: 47.9
click div "Package Type Select Bale(s) Basket(s) Bolt(s) Bottle(s) Buckets Bulk Bundle(s) …"
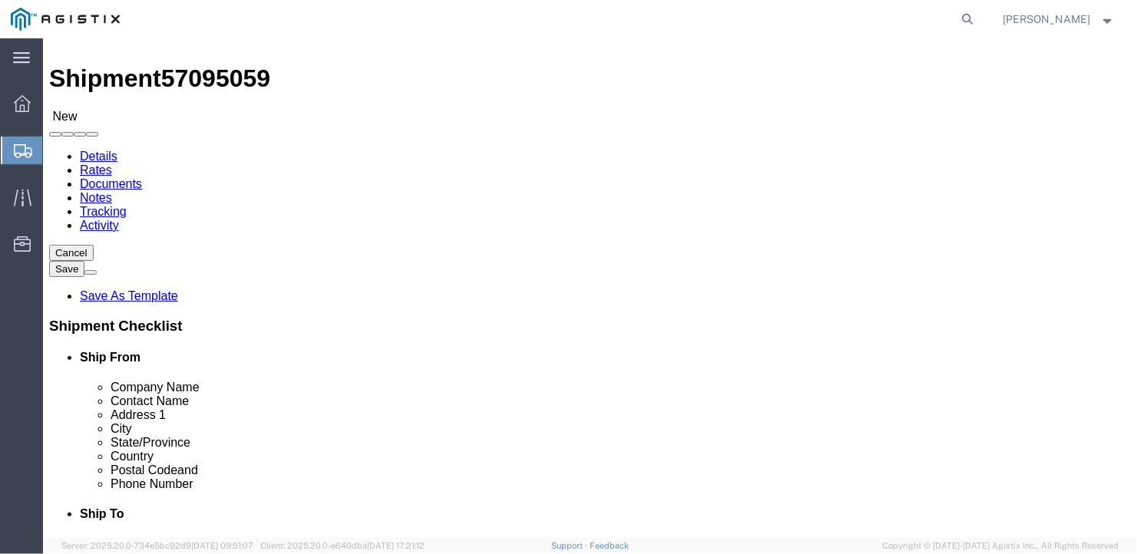
type input "5145"
click div "1 x Pallet(s) Standard (Not Stackable) Package Type Select Bale(s) Basket(s) Bo…"
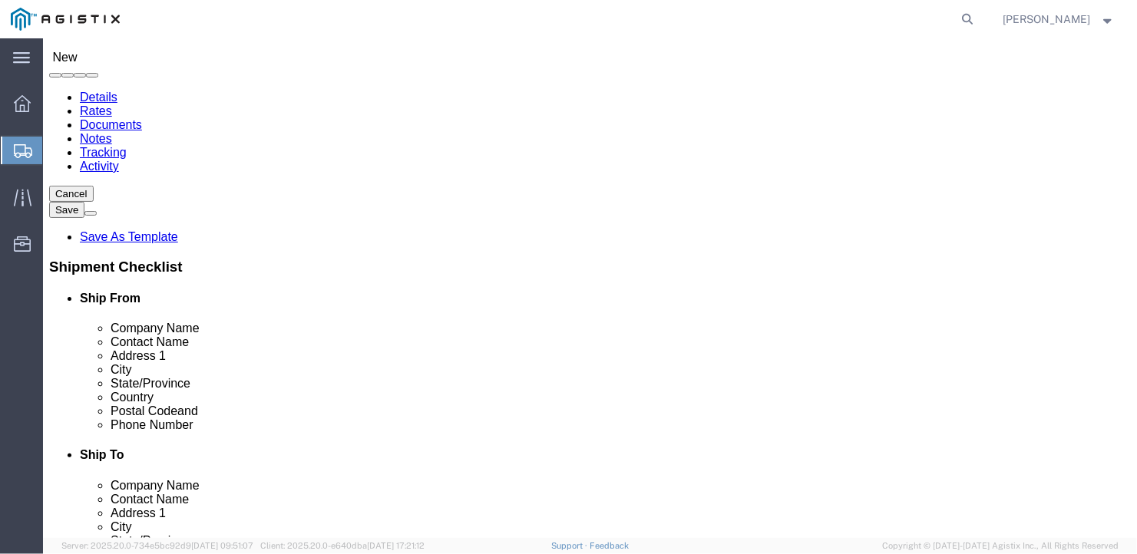
scroll to position [134, 0]
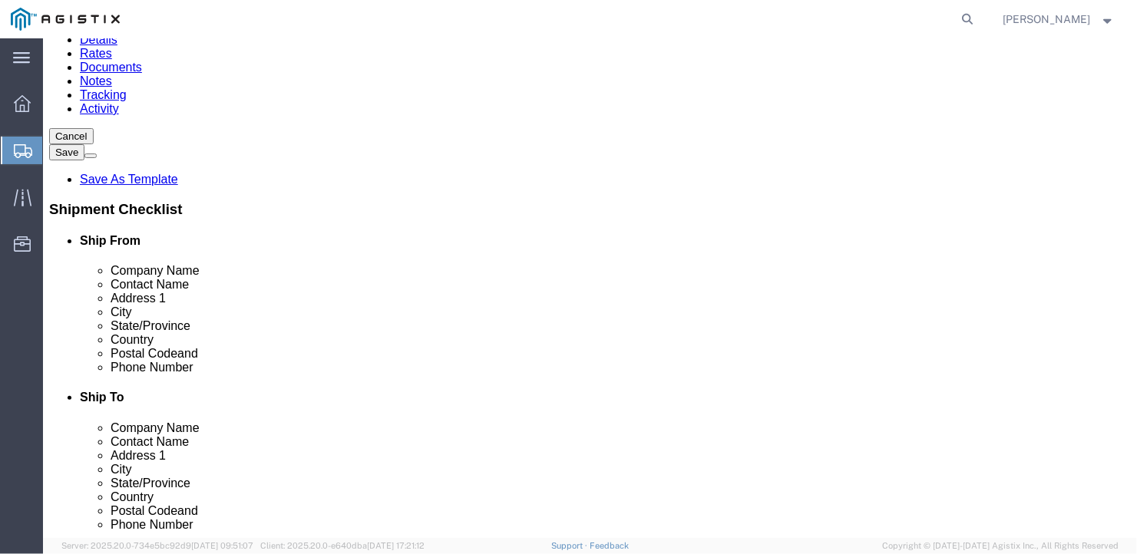
click link "Add Content"
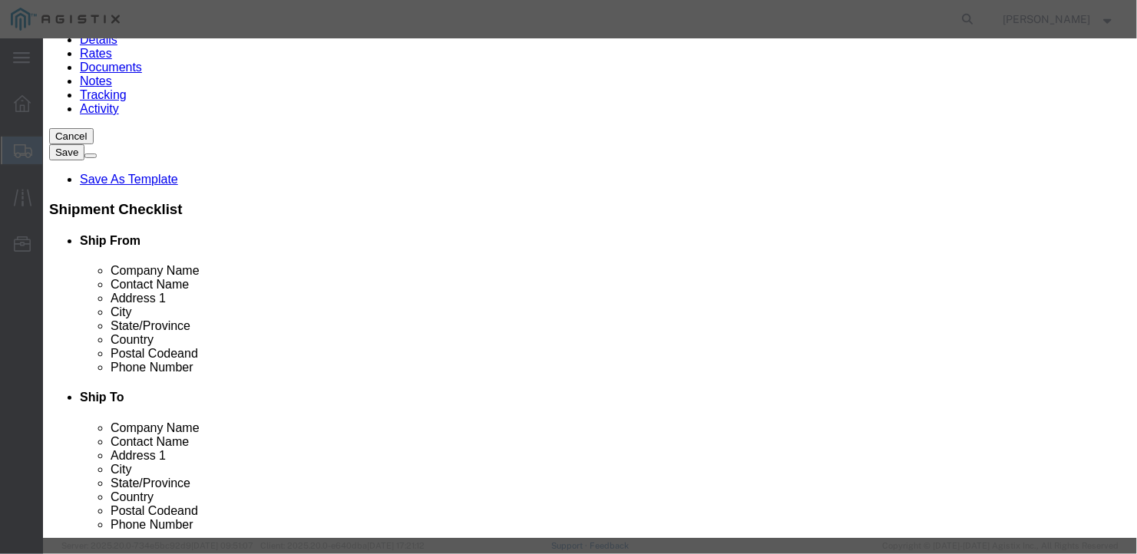
click input "text"
type input "Alloy and sheets or plates or tubes"
type input "a"
type input "1"
click input "text"
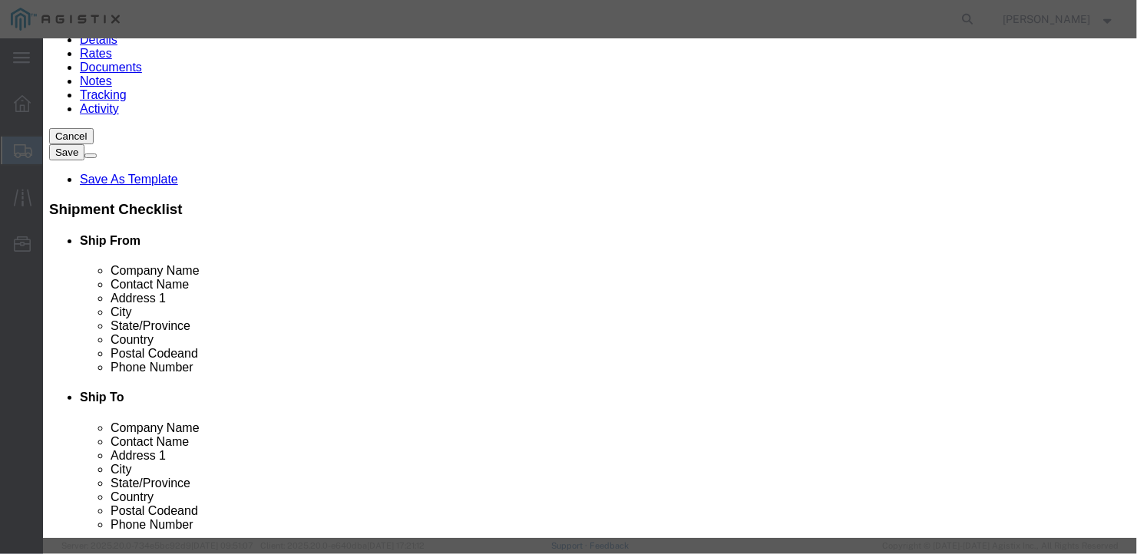
type input "1"
click button "Save & Close"
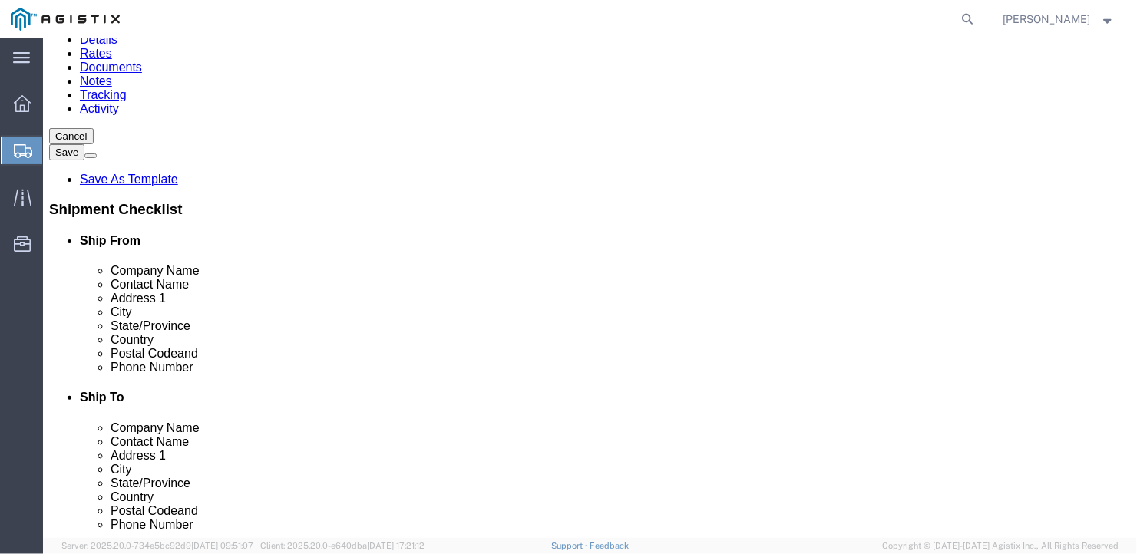
click button "Rate Shipment"
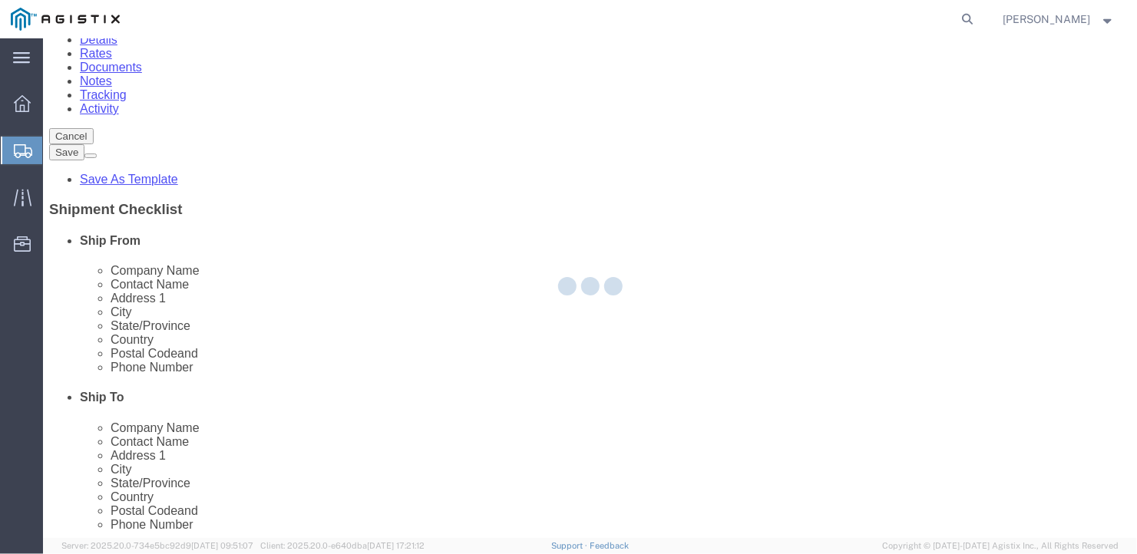
scroll to position [0, 0]
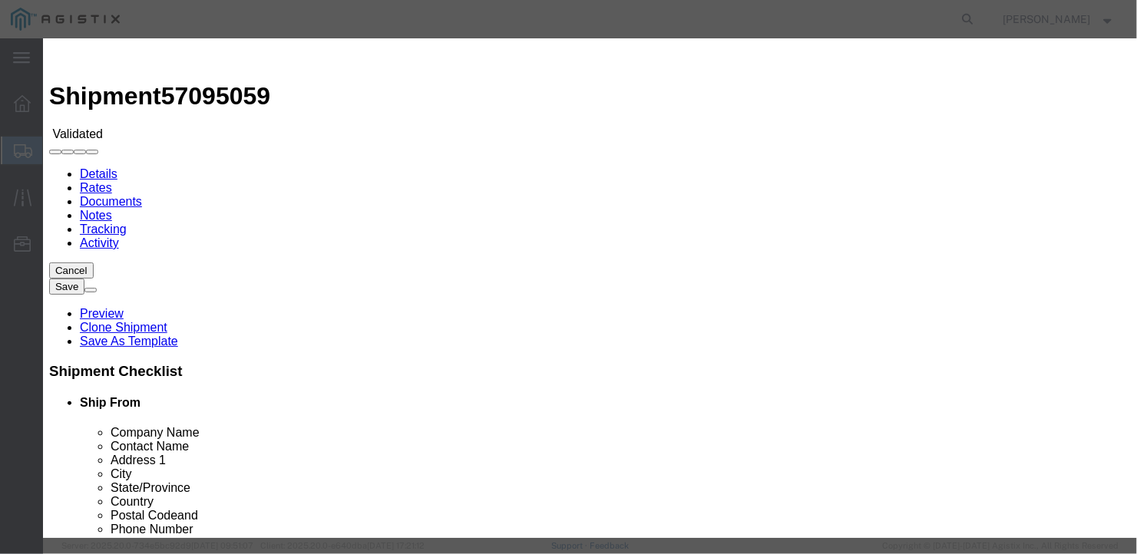
select select "6922"
drag, startPoint x: 490, startPoint y: 193, endPoint x: 488, endPoint y: 204, distance: 11.7
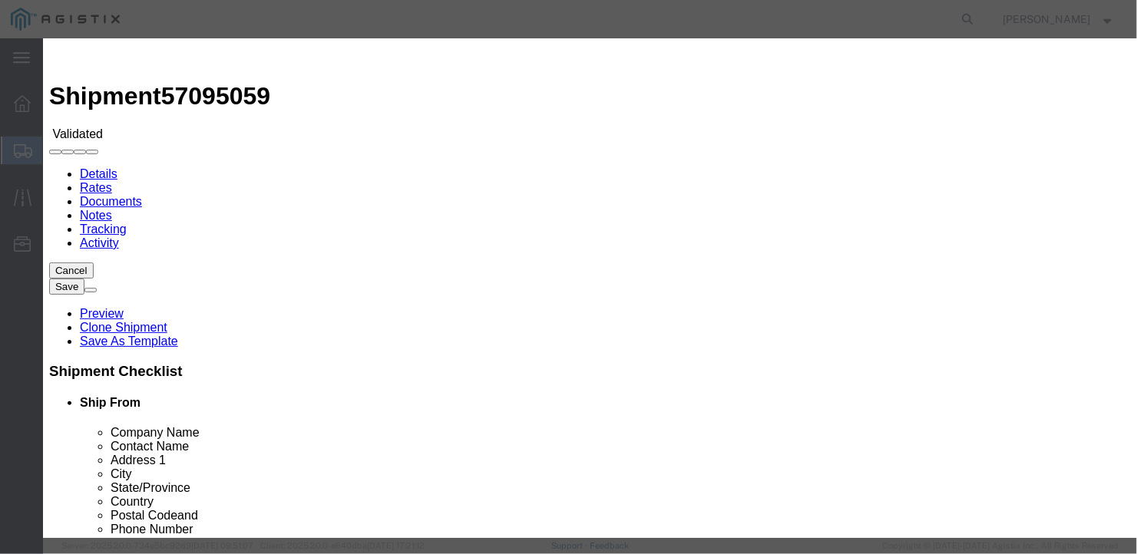
select select "16774"
type input "1000"
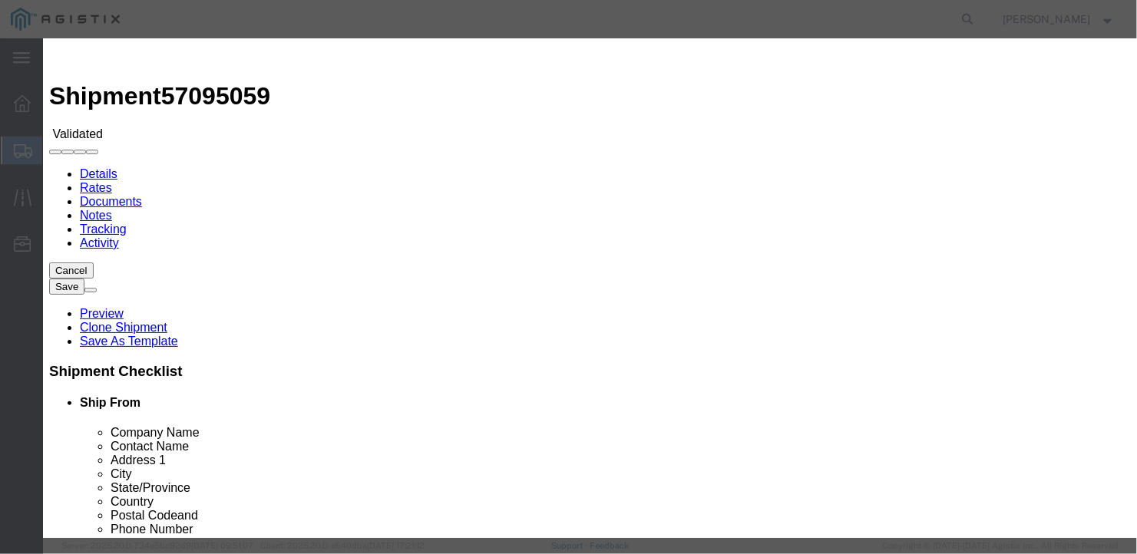
type input "1,000.00"
type input "27301b"
type input "Craig"
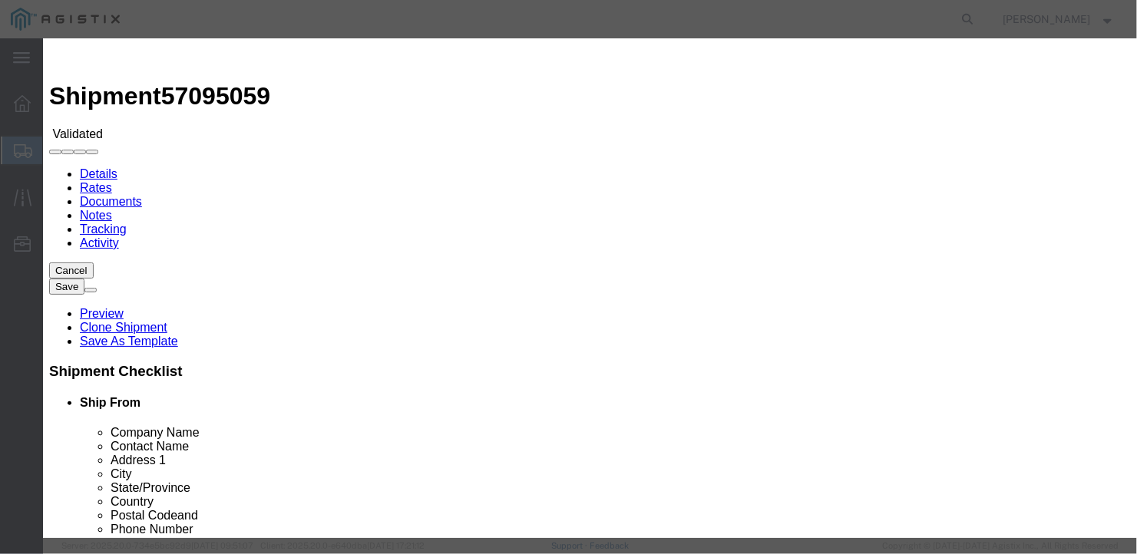
type input "207-549-7862"
type input "10/09/2025"
drag, startPoint x: 1010, startPoint y: 292, endPoint x: 1004, endPoint y: 305, distance: 13.7
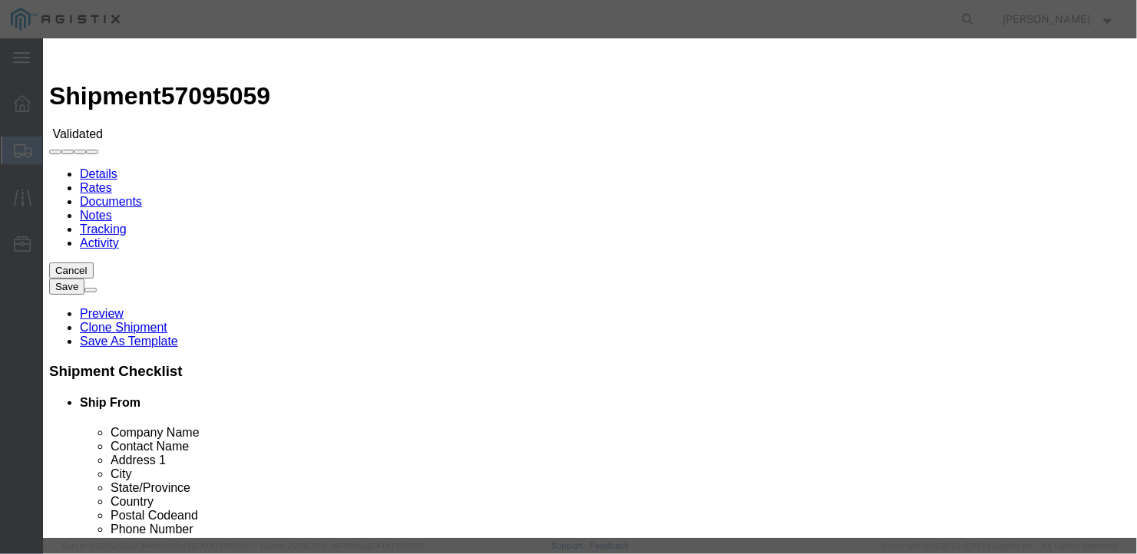
type input "10/08/2025"
select select "1200"
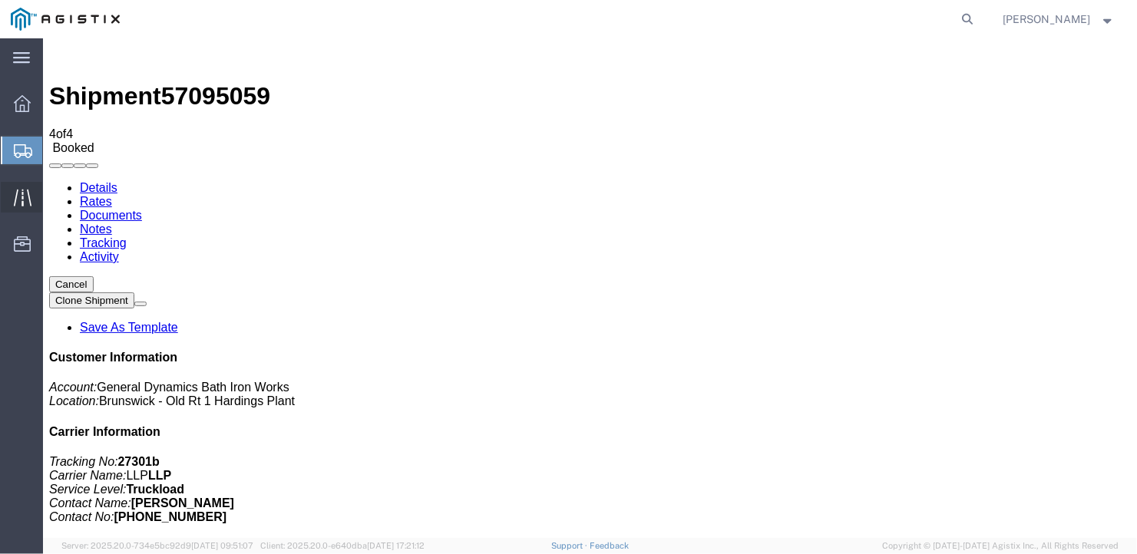
click at [23, 191] on icon at bounding box center [23, 198] width 18 height 18
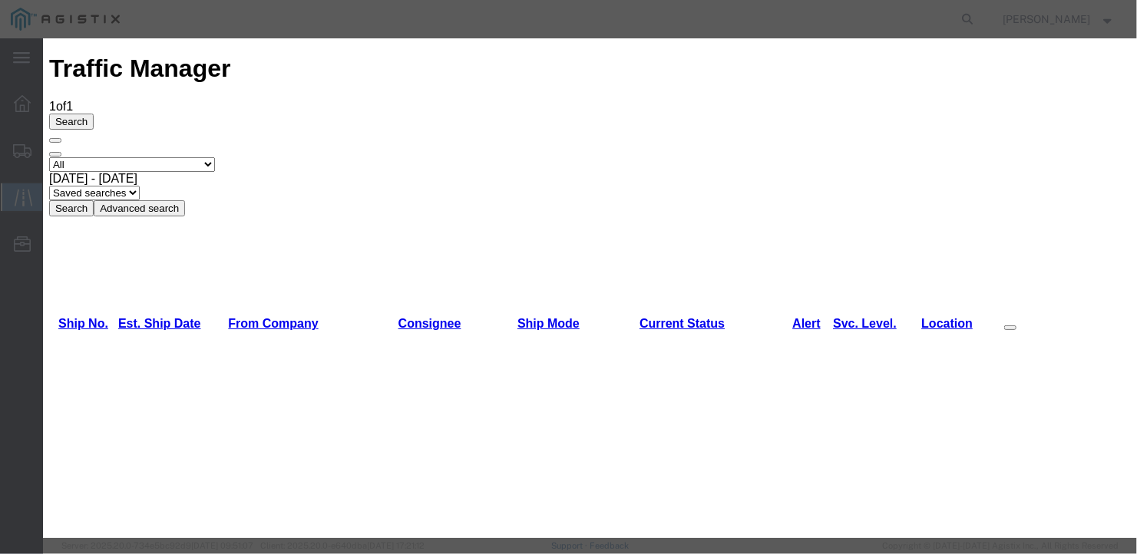
type input "10/10/2025"
type input "12:00 PM"
select select "DELIVRED"
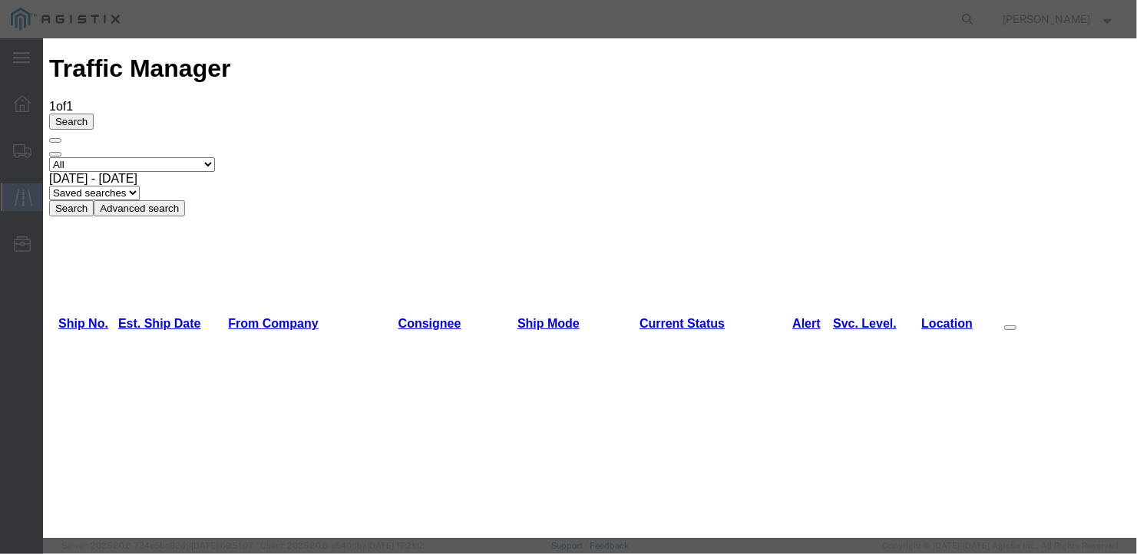
type input "10/09/2025"
